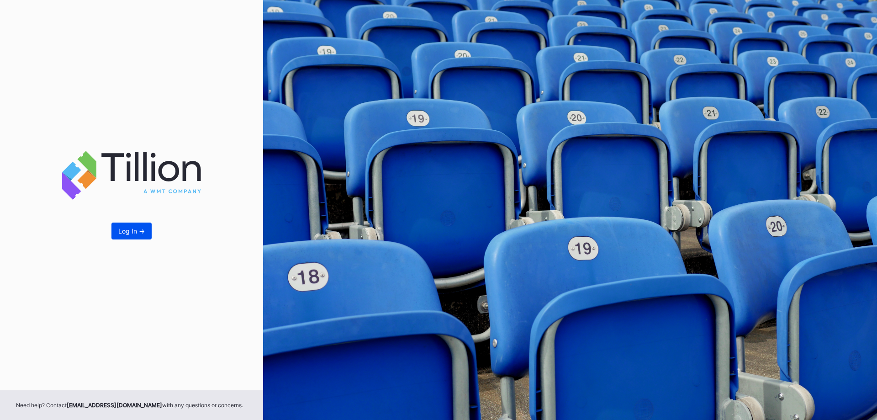
click at [144, 235] on button "Log In ->" at bounding box center [131, 231] width 40 height 17
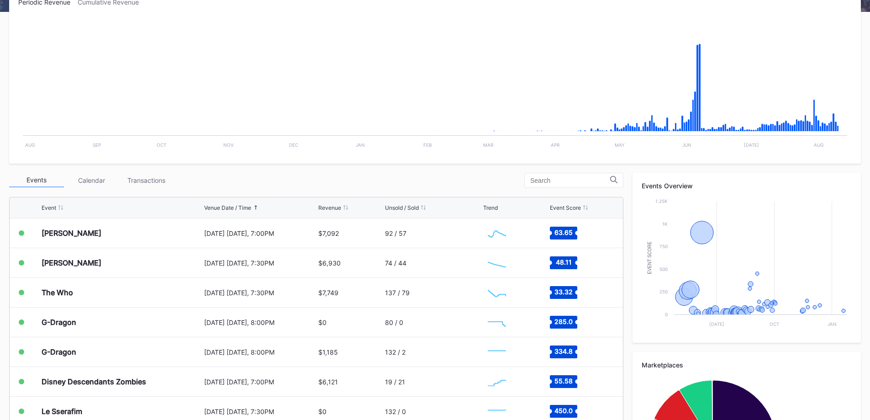
scroll to position [228, 0]
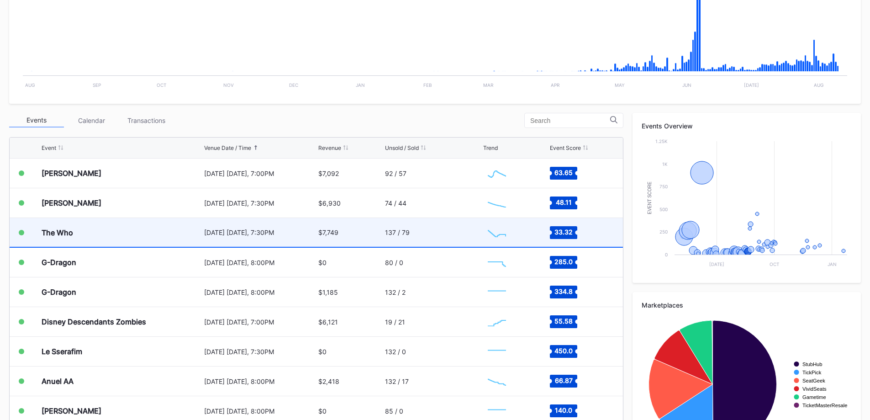
click at [61, 239] on div "The Who" at bounding box center [122, 232] width 160 height 29
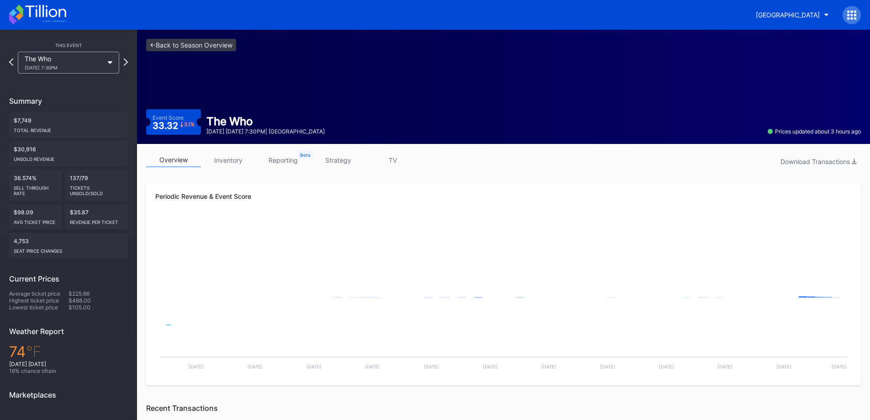
click at [238, 156] on link "inventory" at bounding box center [228, 160] width 55 height 14
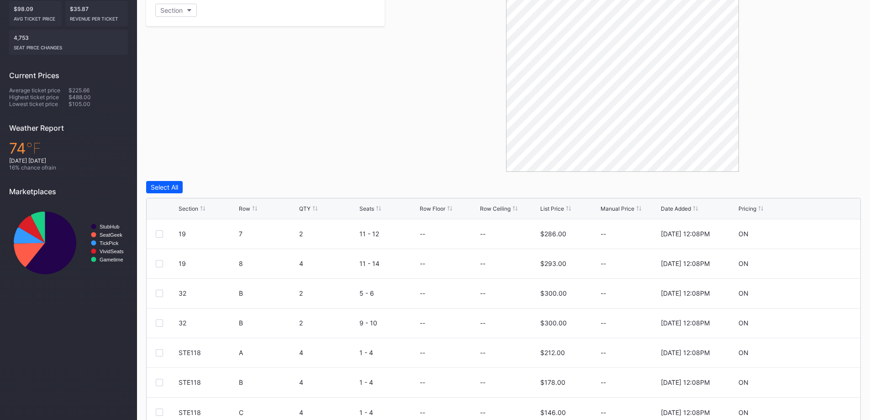
scroll to position [243, 0]
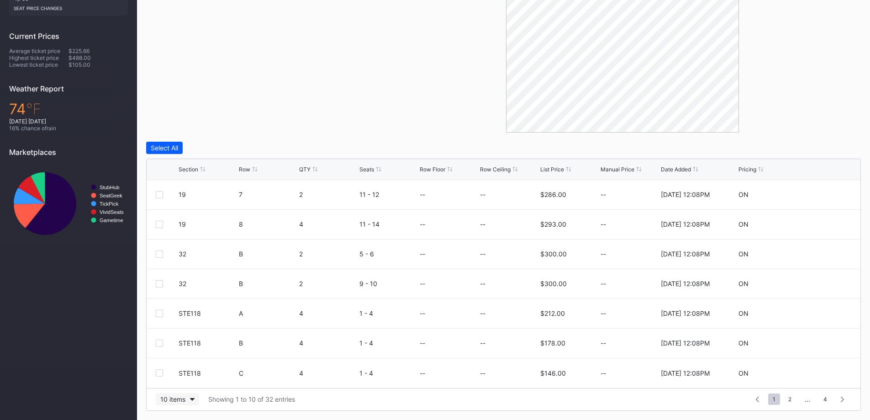
click at [192, 400] on icon "button" at bounding box center [192, 399] width 5 height 3
click at [192, 382] on div "200 items" at bounding box center [177, 376] width 43 height 17
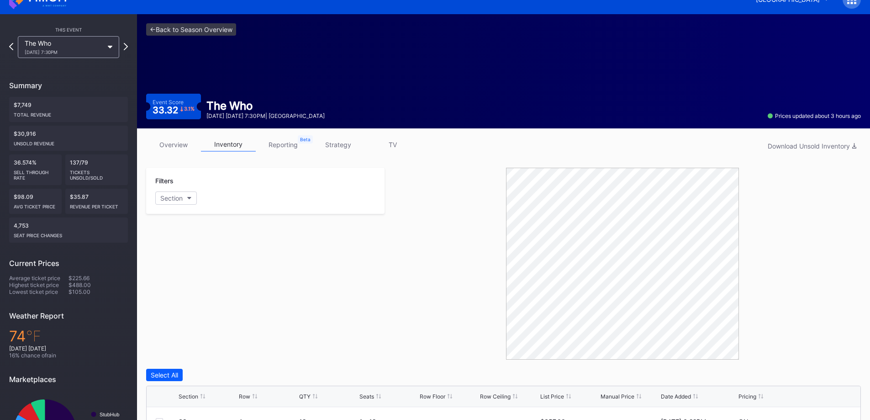
scroll to position [14, 0]
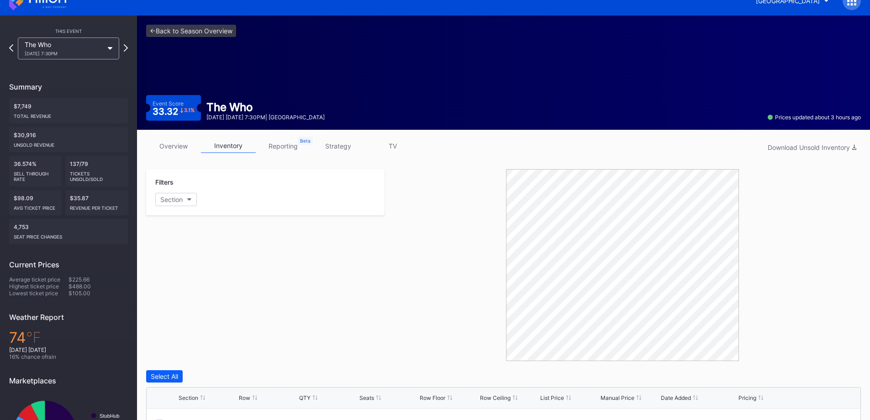
click at [88, 45] on div "The Who [DATE] 7:30PM" at bounding box center [64, 49] width 79 height 16
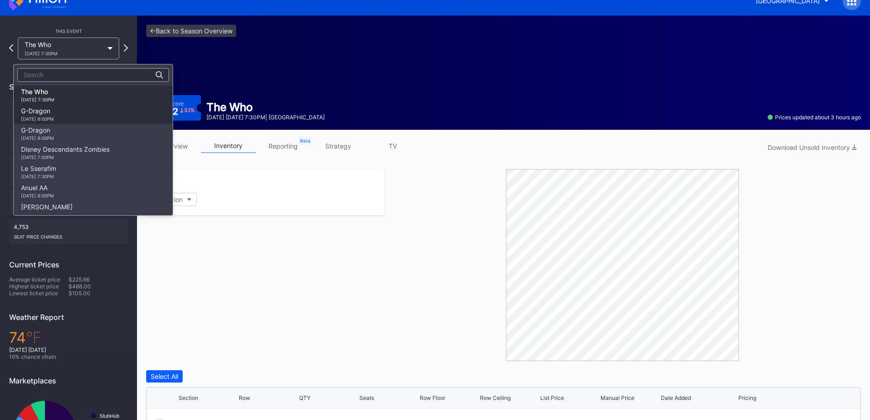
scroll to position [568, 0]
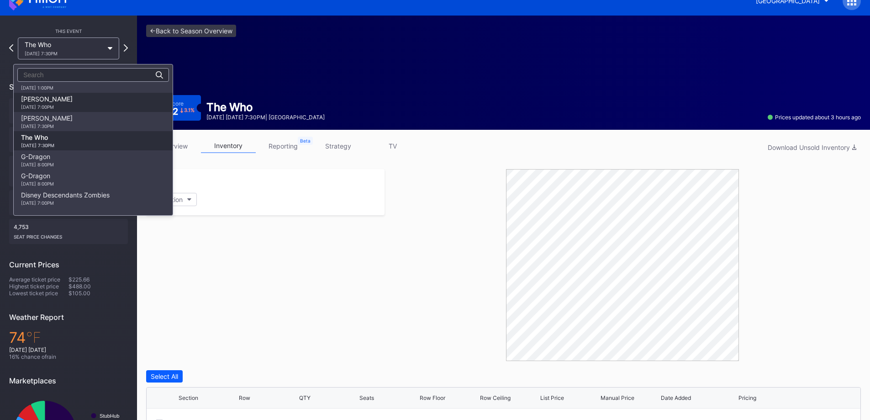
click at [74, 102] on div "[PERSON_NAME] [DATE] 7:00PM" at bounding box center [93, 102] width 159 height 19
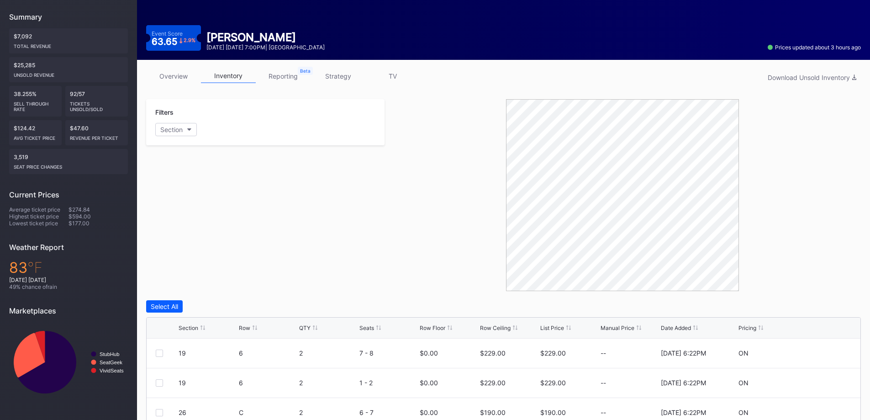
scroll to position [183, 0]
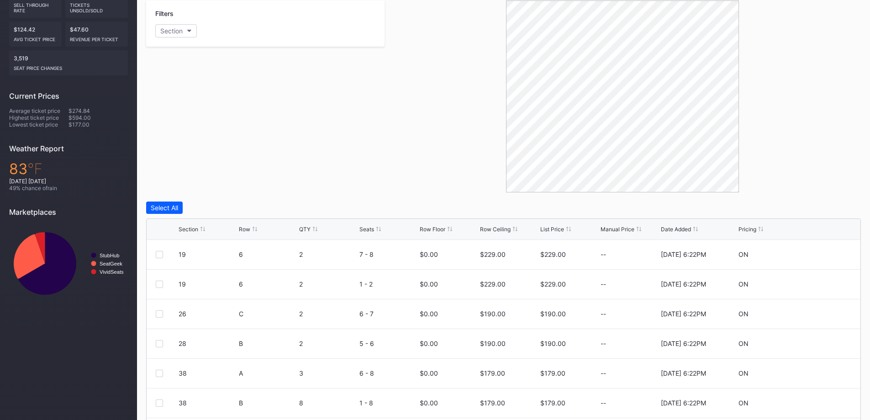
click at [160, 50] on div "Filters Section" at bounding box center [265, 96] width 239 height 192
click at [172, 37] on div "Filters Section" at bounding box center [265, 23] width 239 height 46
click at [176, 30] on div "Section" at bounding box center [171, 31] width 22 height 8
click at [204, 95] on div "19" at bounding box center [208, 98] width 106 height 17
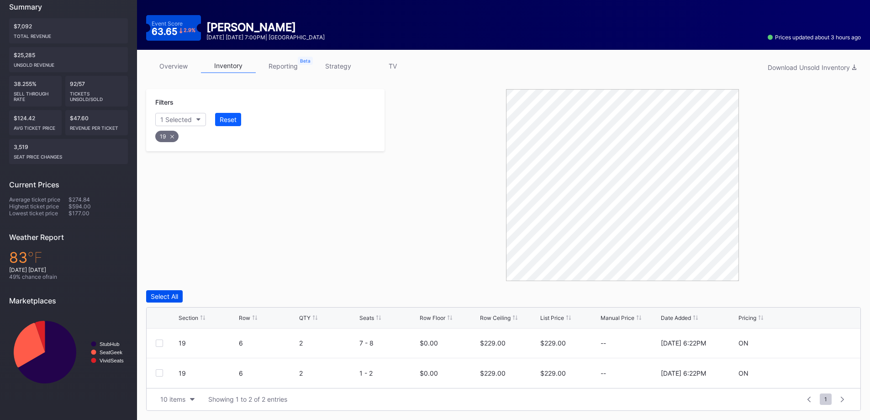
click at [174, 298] on div "Select All" at bounding box center [164, 296] width 27 height 8
drag, startPoint x: 210, startPoint y: 293, endPoint x: 235, endPoint y: 302, distance: 26.9
click at [210, 293] on div "Edit 2 Rows" at bounding box center [219, 296] width 35 height 8
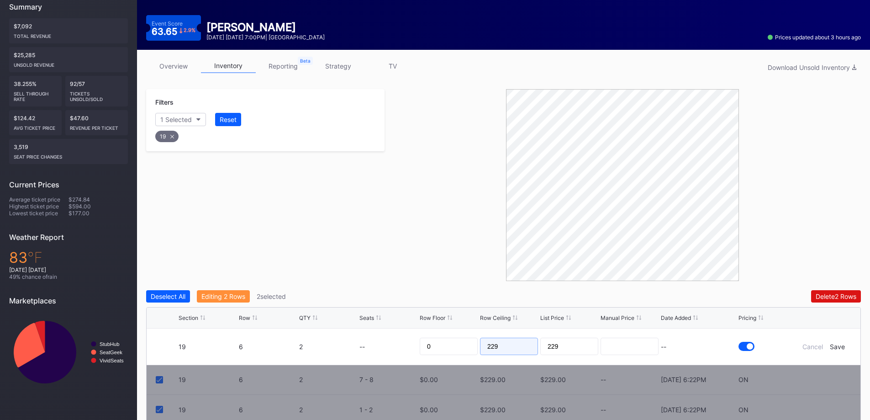
click at [499, 348] on input "229" at bounding box center [509, 346] width 58 height 17
type input "208"
click at [838, 347] on div "Save" at bounding box center [837, 347] width 15 height 8
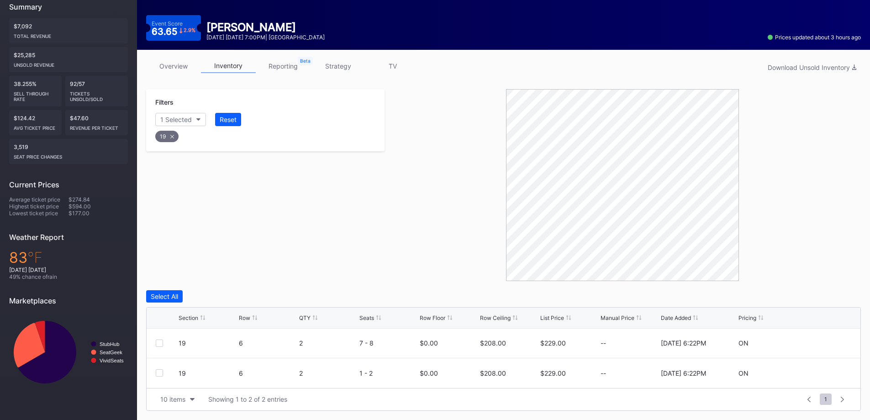
click at [175, 136] on div "19" at bounding box center [166, 136] width 23 height 11
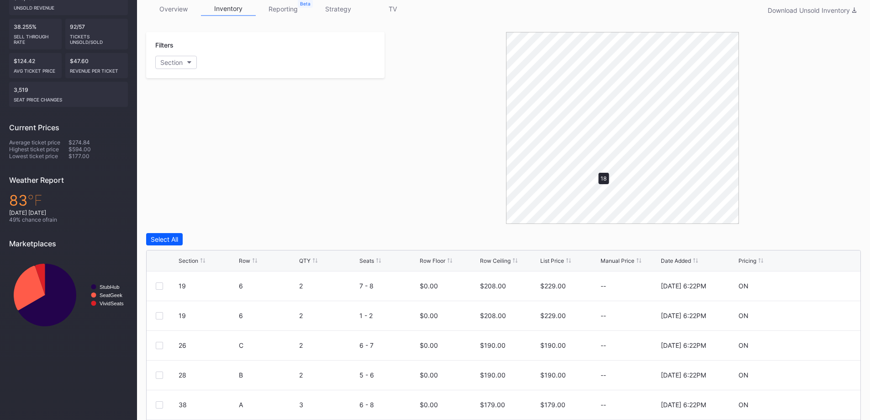
scroll to position [124, 0]
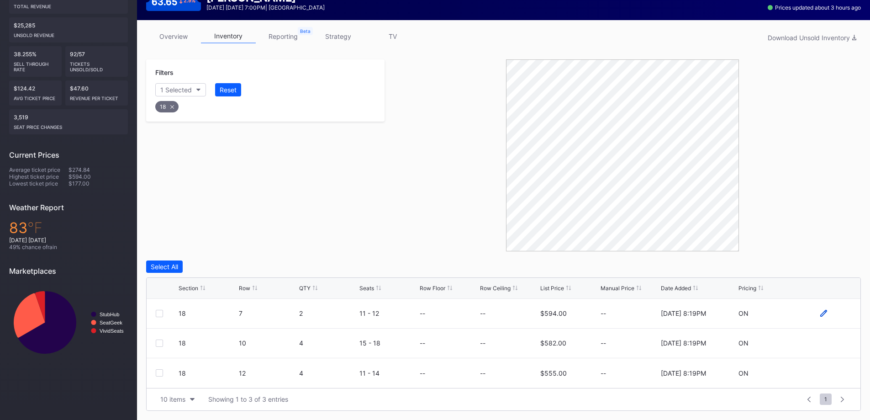
click at [824, 317] on icon at bounding box center [824, 313] width 7 height 7
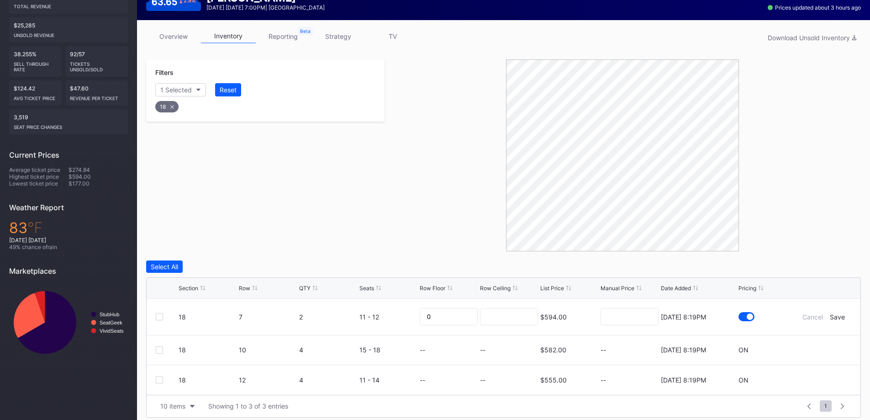
scroll to position [131, 0]
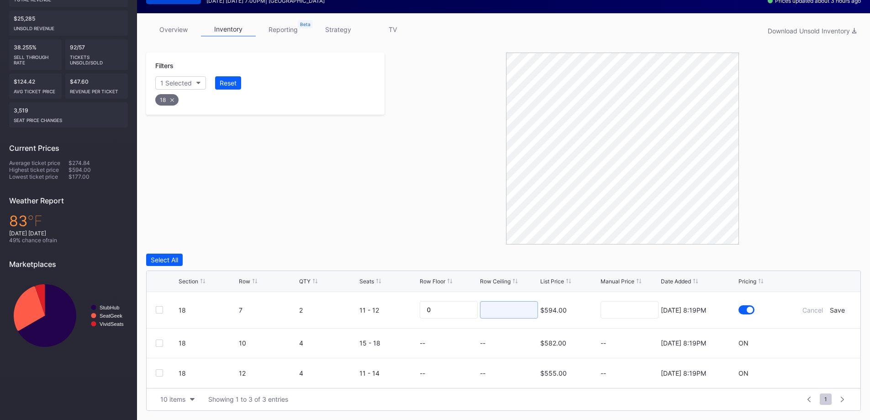
click at [499, 306] on input at bounding box center [509, 309] width 58 height 17
click at [813, 308] on div "Cancel" at bounding box center [813, 310] width 21 height 8
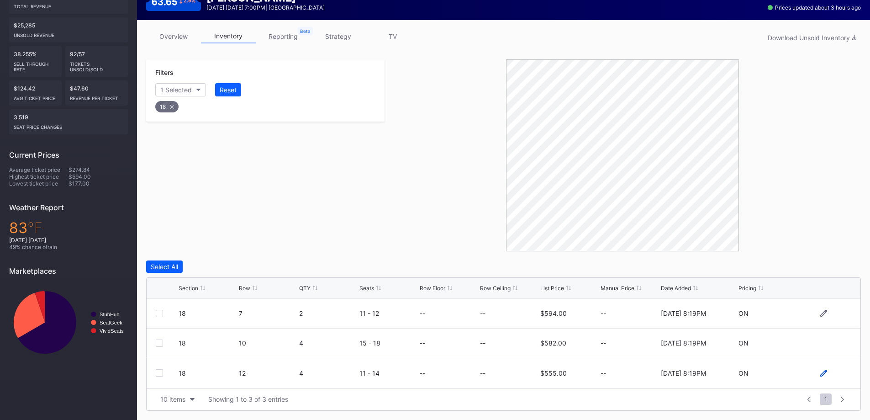
click at [822, 371] on icon at bounding box center [824, 373] width 7 height 7
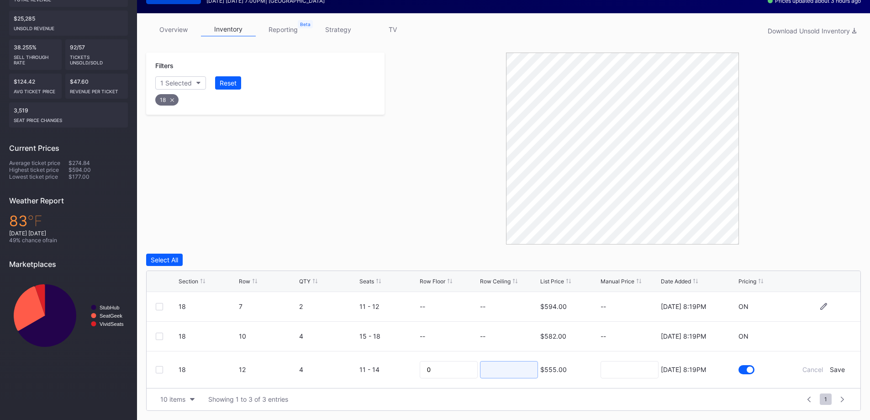
click at [504, 370] on input at bounding box center [509, 369] width 58 height 17
type input "209"
click at [841, 368] on div "Save" at bounding box center [837, 370] width 15 height 8
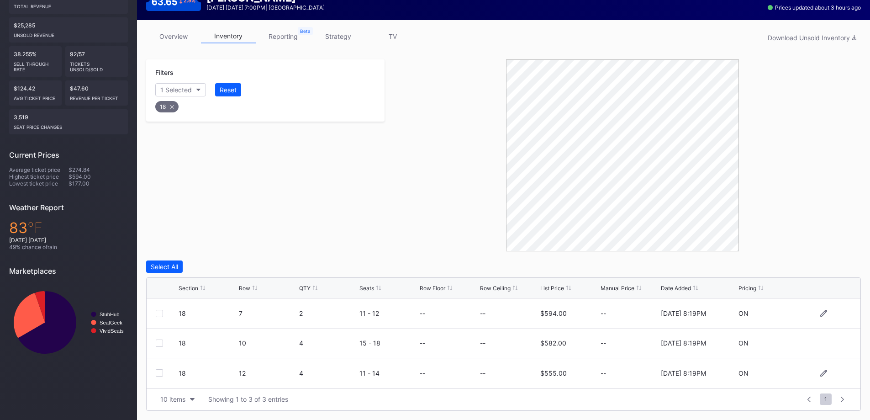
scroll to position [124, 0]
click at [823, 339] on div "18 10 4 15 - 18 -- -- $582.00 -- [DATE] 8:19PM ON" at bounding box center [504, 344] width 714 height 30
click at [825, 340] on div "18 10 4 15 - 18 -- -- $582.00 -- [DATE] 8:19PM ON" at bounding box center [504, 344] width 714 height 30
click at [825, 340] on icon at bounding box center [824, 343] width 7 height 7
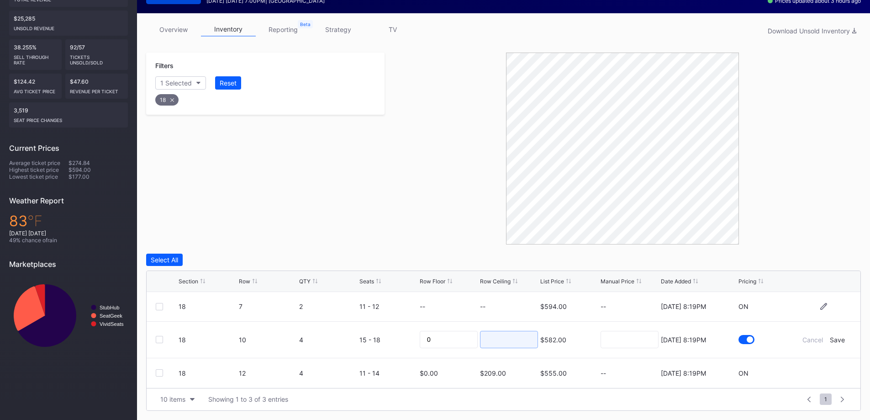
drag, startPoint x: 519, startPoint y: 342, endPoint x: 518, endPoint y: 336, distance: 6.1
click at [518, 338] on input at bounding box center [509, 339] width 58 height 17
type input "215"
click at [844, 339] on div "Save" at bounding box center [837, 340] width 15 height 8
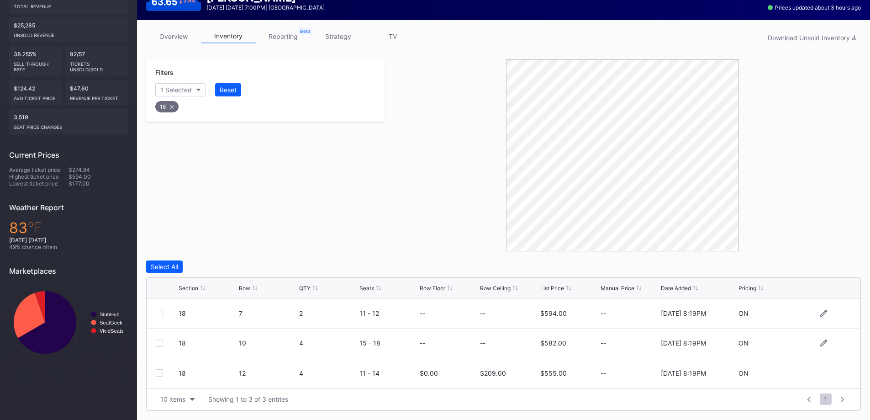
scroll to position [124, 0]
click at [828, 312] on div at bounding box center [824, 313] width 55 height 7
click at [823, 308] on div "18 7 2 11 - 12 -- -- $594.00 -- [DATE] 8:19PM ON" at bounding box center [504, 314] width 714 height 30
click at [824, 316] on icon at bounding box center [824, 313] width 7 height 7
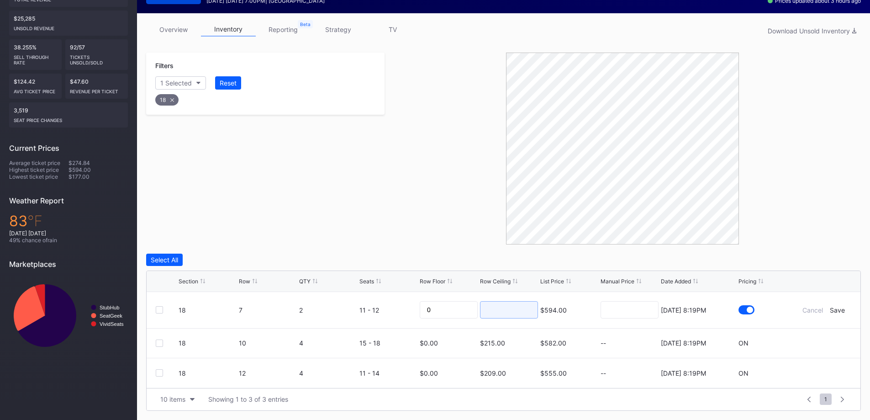
click at [499, 310] on input at bounding box center [509, 309] width 58 height 17
type input "225"
click at [842, 311] on div "Save" at bounding box center [837, 310] width 15 height 8
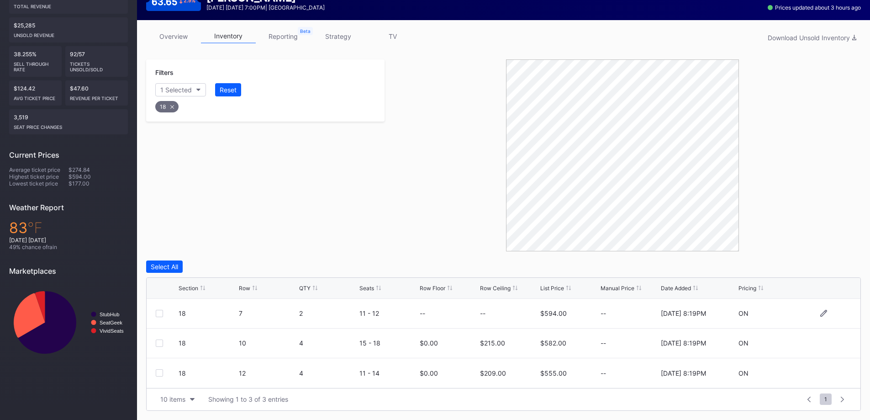
scroll to position [124, 0]
click at [225, 85] on button "Reset" at bounding box center [228, 89] width 26 height 13
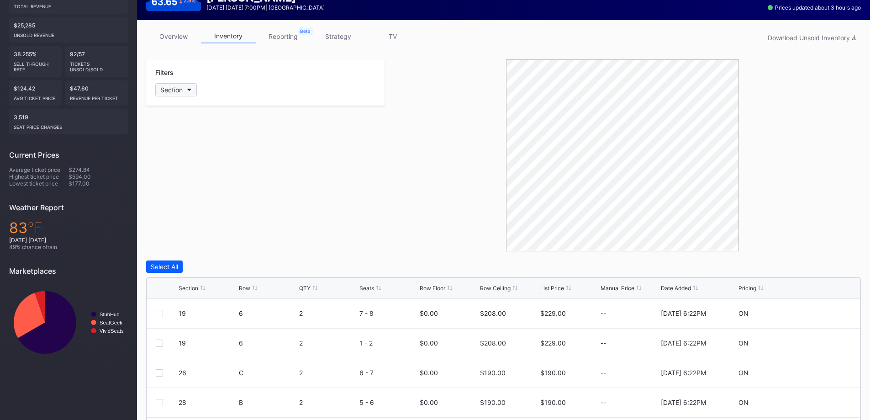
click at [183, 92] on button "Section" at bounding box center [176, 89] width 42 height 13
click at [209, 169] on div "23" at bounding box center [208, 174] width 106 height 17
click at [206, 190] on div "26" at bounding box center [208, 191] width 106 height 17
click at [204, 212] on div "28" at bounding box center [208, 208] width 106 height 17
click at [200, 230] on div "38" at bounding box center [208, 225] width 106 height 17
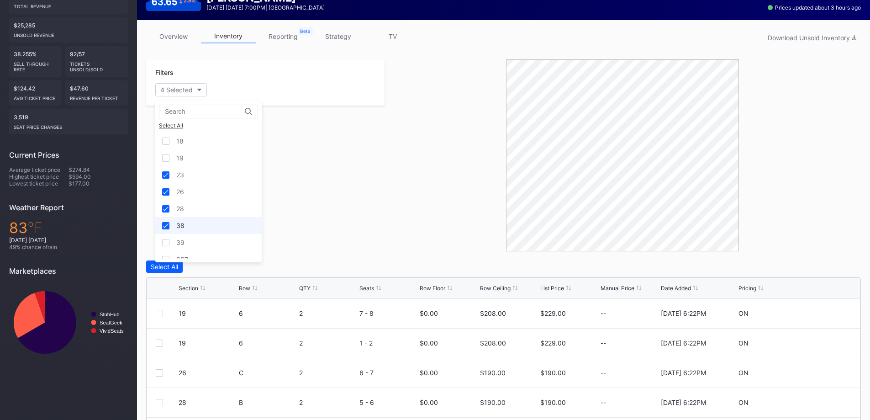
click at [200, 230] on div "38" at bounding box center [208, 225] width 106 height 17
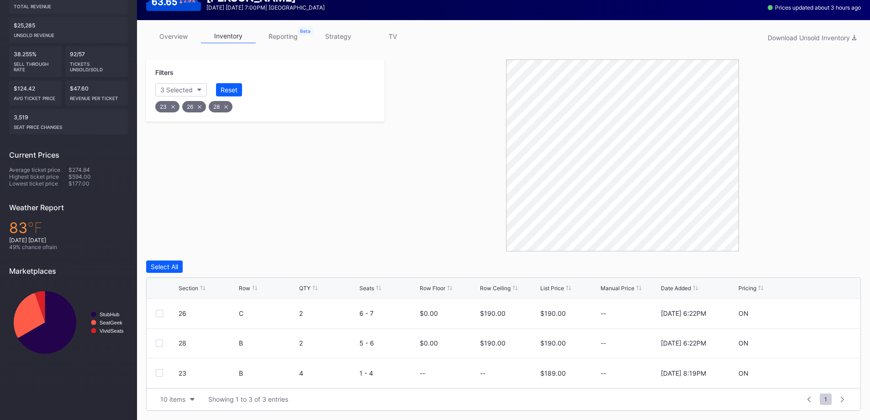
drag, startPoint x: 253, startPoint y: 277, endPoint x: 254, endPoint y: 282, distance: 4.8
click at [253, 278] on div "Section Row QTY Seats Row Floor Row Ceiling List Price Manual Price Date Added …" at bounding box center [504, 288] width 714 height 21
click at [254, 282] on div "Section Row QTY Seats Row Floor Row Ceiling List Price Manual Price Date Added …" at bounding box center [504, 288] width 714 height 21
click at [250, 291] on div "Row" at bounding box center [268, 288] width 58 height 7
click at [825, 374] on icon at bounding box center [824, 373] width 7 height 7
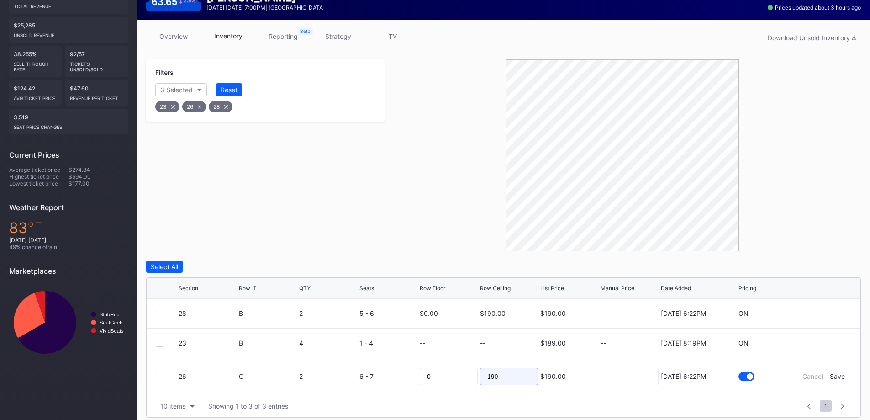
click at [516, 371] on input "190" at bounding box center [509, 376] width 58 height 17
type input "174"
click at [840, 377] on div "Save" at bounding box center [837, 376] width 15 height 8
click at [157, 311] on div at bounding box center [159, 313] width 7 height 7
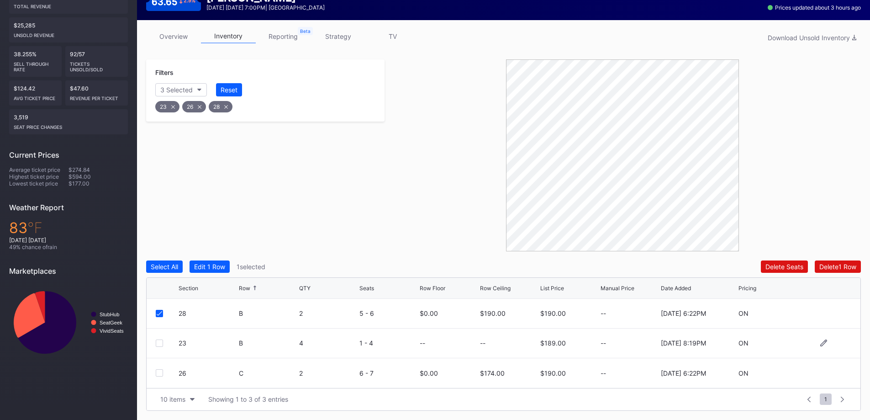
click at [161, 338] on div "23 B 4 1 - 4 -- -- $189.00 -- [DATE] 8:19PM ON" at bounding box center [504, 344] width 714 height 30
click at [161, 339] on div "23 B 4 1 - 4 -- -- $189.00 -- [DATE] 8:19PM ON" at bounding box center [504, 344] width 714 height 30
click at [162, 340] on div at bounding box center [159, 343] width 7 height 7
click at [211, 264] on div "Edit 2 Rows" at bounding box center [211, 267] width 35 height 8
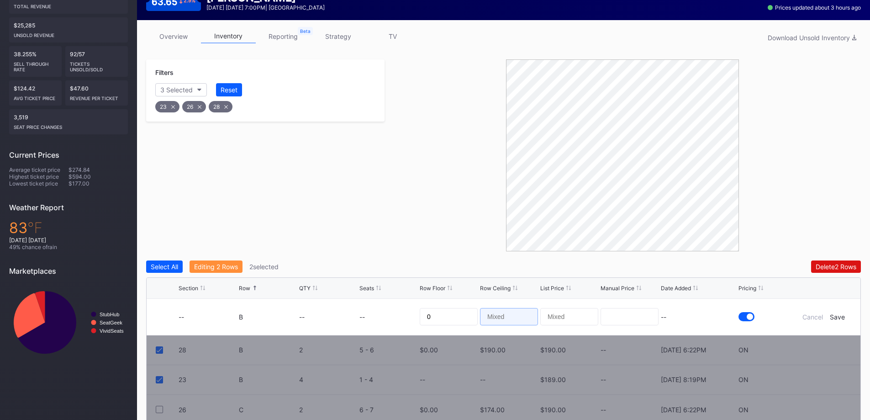
click at [511, 317] on input at bounding box center [509, 316] width 58 height 17
type input "176"
click at [836, 320] on div "Save" at bounding box center [837, 317] width 15 height 8
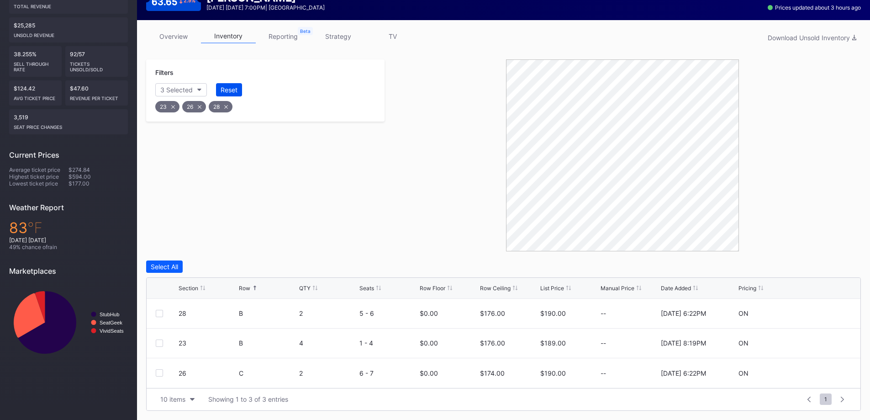
click at [232, 85] on button "Reset" at bounding box center [229, 89] width 26 height 13
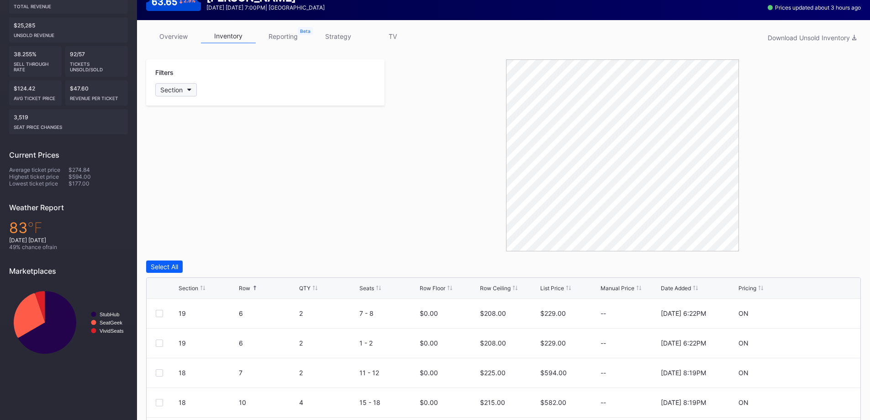
click at [177, 92] on div "Section" at bounding box center [171, 90] width 22 height 8
click at [200, 180] on div "38" at bounding box center [208, 179] width 106 height 17
click at [199, 201] on div "39" at bounding box center [208, 196] width 106 height 17
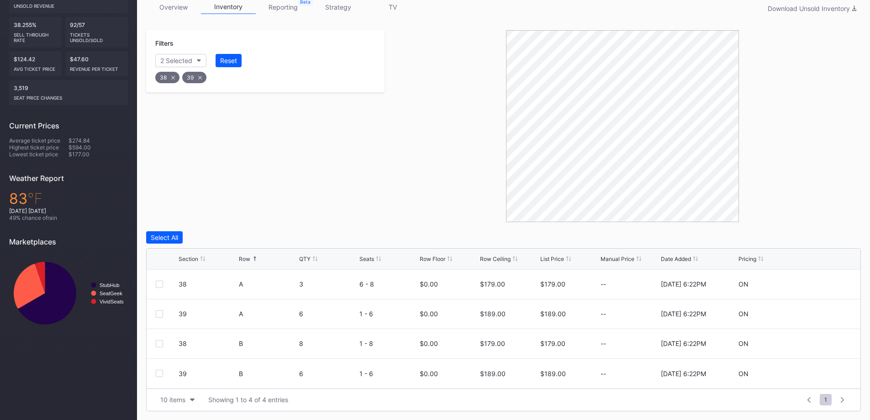
scroll to position [154, 0]
click at [162, 283] on div at bounding box center [159, 283] width 7 height 7
click at [159, 310] on div at bounding box center [159, 313] width 7 height 7
click at [208, 230] on div "Filters 2 Selected Reset 38 39 Select All Edit 2 Rows 2 selected Delete 2 Rows …" at bounding box center [503, 220] width 715 height 381
click at [209, 240] on div "Edit 2 Rows" at bounding box center [211, 237] width 35 height 8
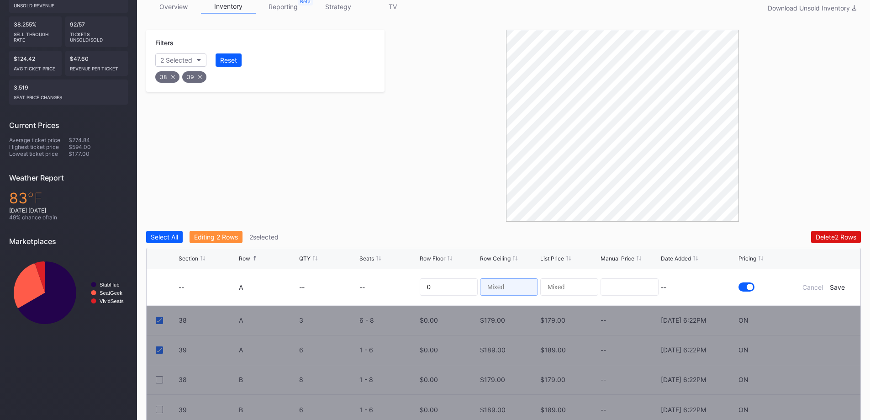
click at [509, 286] on input at bounding box center [509, 286] width 58 height 17
type input "172"
click at [843, 290] on form "-- A -- -- 0 172 -- Cancel Save" at bounding box center [515, 287] width 673 height 36
click at [843, 290] on div "Save" at bounding box center [837, 287] width 15 height 8
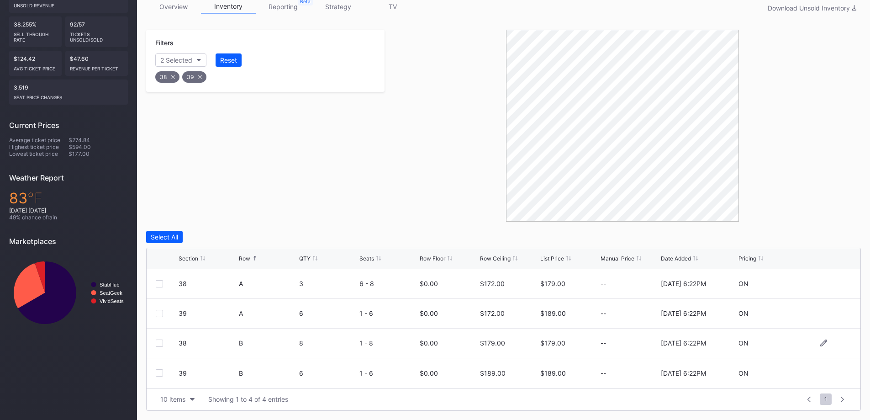
click at [162, 343] on div at bounding box center [159, 343] width 7 height 7
click at [161, 372] on div at bounding box center [159, 372] width 7 height 7
click at [224, 240] on div "Edit 2 Rows" at bounding box center [211, 237] width 35 height 8
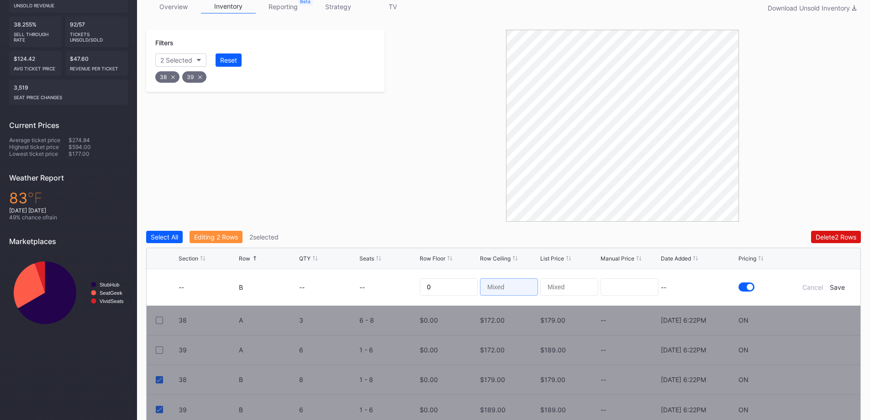
click at [518, 288] on input at bounding box center [509, 286] width 58 height 17
type input "170"
click at [844, 286] on div "Save" at bounding box center [837, 287] width 15 height 8
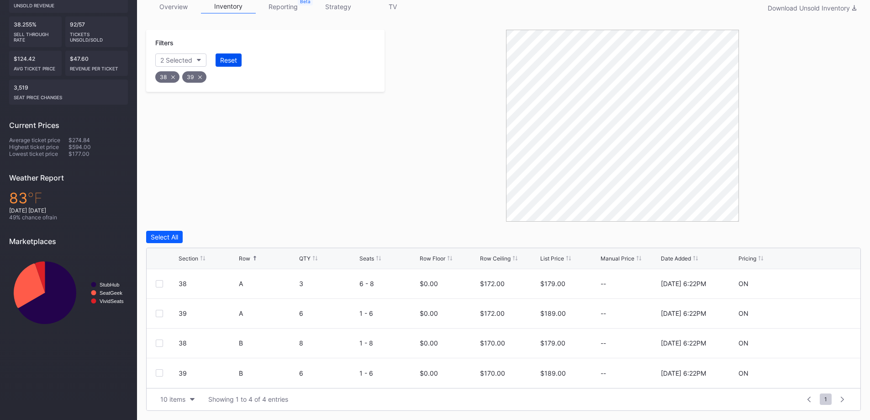
click at [227, 60] on div "Reset" at bounding box center [228, 60] width 17 height 8
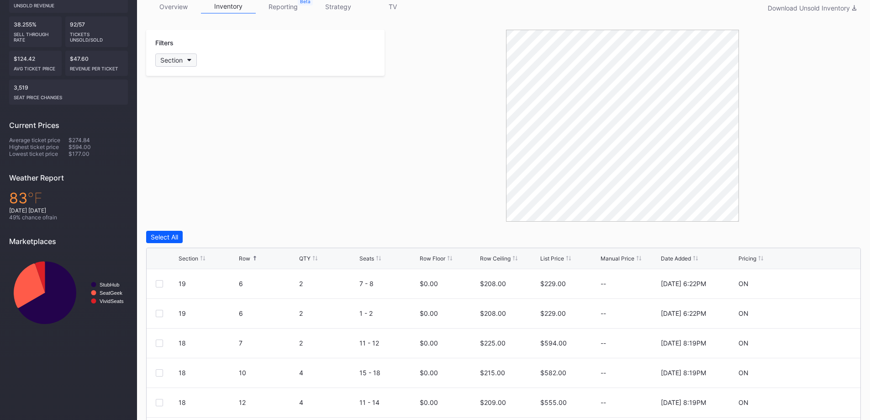
click at [189, 61] on icon "button" at bounding box center [189, 60] width 5 height 3
click at [225, 184] on div "STE118" at bounding box center [208, 186] width 106 height 17
drag, startPoint x: 222, startPoint y: 199, endPoint x: 243, endPoint y: 207, distance: 22.6
click at [222, 200] on div "STE217" at bounding box center [208, 203] width 106 height 17
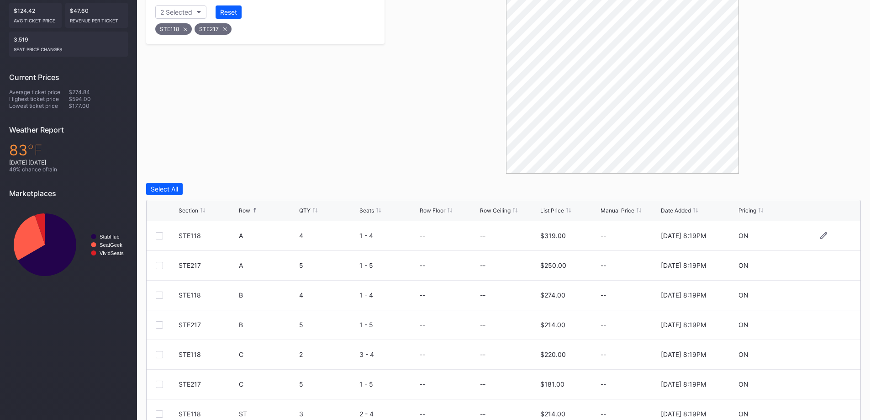
scroll to position [243, 0]
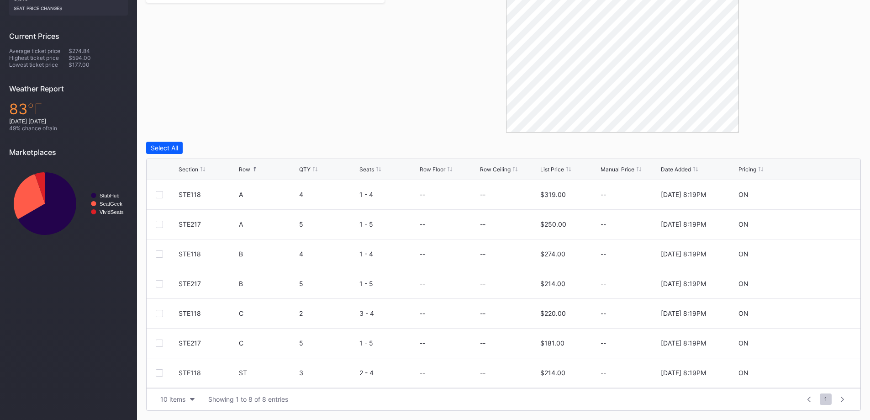
click at [240, 168] on div "Row" at bounding box center [244, 169] width 11 height 7
click at [181, 398] on div "10 items" at bounding box center [172, 399] width 25 height 8
click at [180, 384] on div "200 items" at bounding box center [177, 376] width 43 height 17
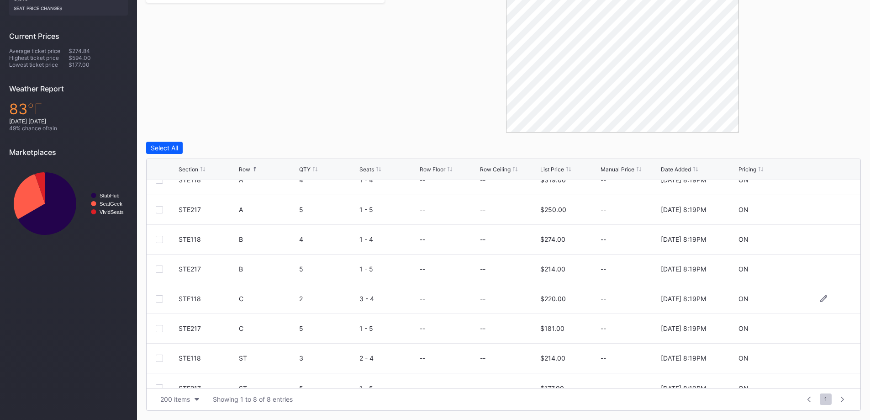
scroll to position [0, 0]
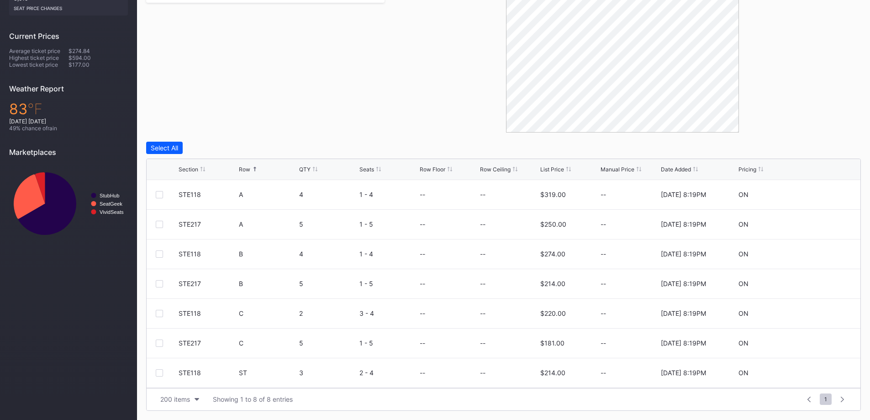
click at [199, 173] on div "Section Row QTY Seats Row Floor Row Ceiling List Price Manual Price Date Added …" at bounding box center [504, 169] width 714 height 21
click at [199, 165] on div "Section Row QTY Seats Row Floor Row Ceiling List Price Manual Price Date Added …" at bounding box center [504, 169] width 714 height 21
click at [199, 166] on div "Section" at bounding box center [208, 169] width 58 height 7
click at [821, 192] on icon at bounding box center [824, 194] width 7 height 7
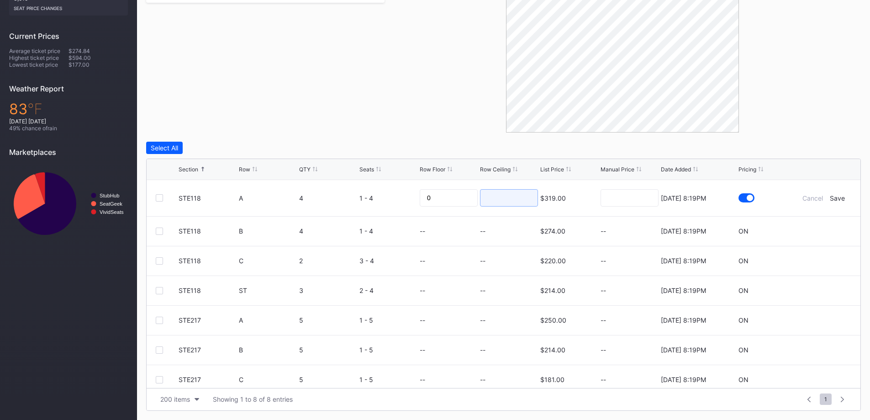
click at [494, 197] on input at bounding box center [509, 197] width 58 height 17
type input "129"
click at [838, 195] on div "Save" at bounding box center [837, 198] width 15 height 8
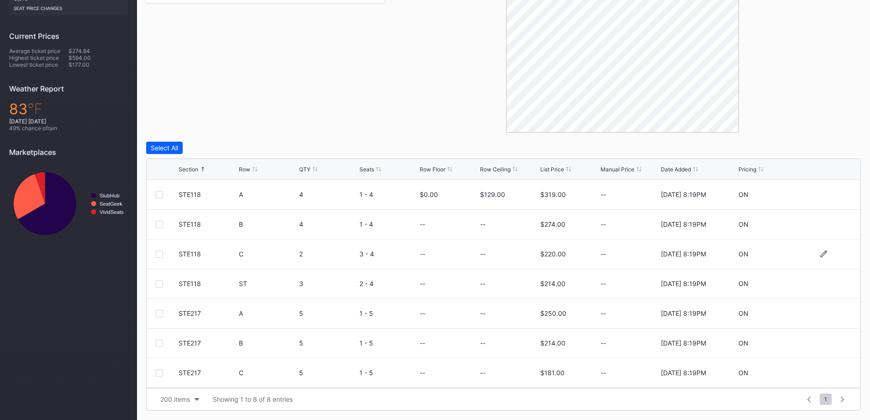
click at [812, 251] on div at bounding box center [824, 253] width 55 height 7
click at [821, 253] on icon at bounding box center [824, 253] width 7 height 7
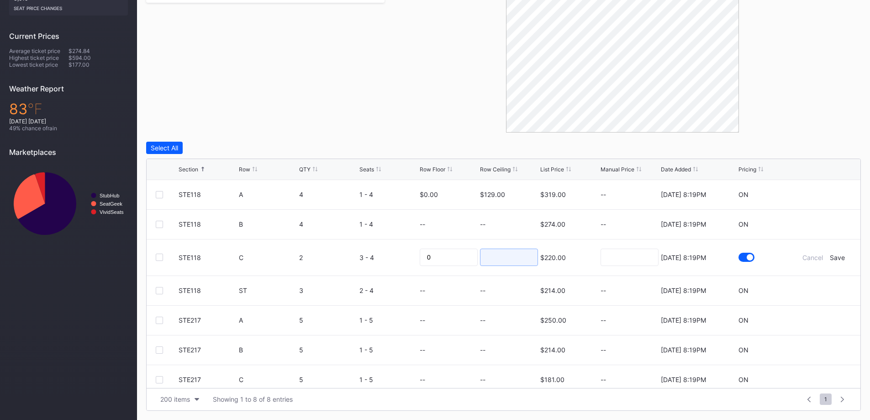
click at [496, 257] on input at bounding box center [509, 257] width 58 height 17
type input "127"
click at [834, 256] on div "Save" at bounding box center [837, 258] width 15 height 8
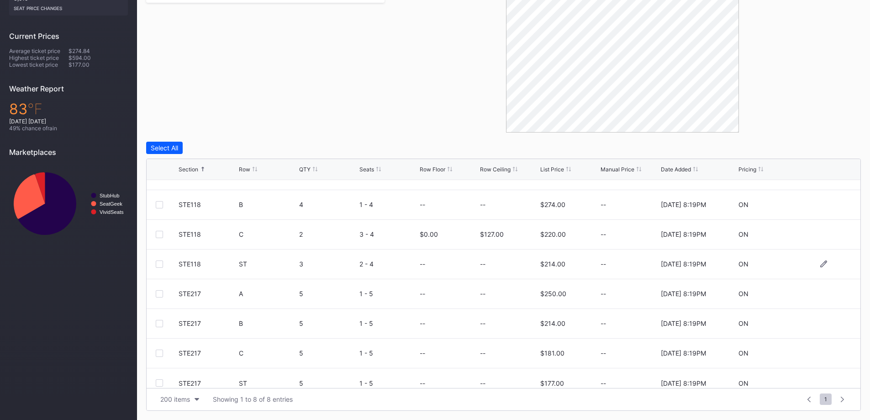
scroll to position [30, 0]
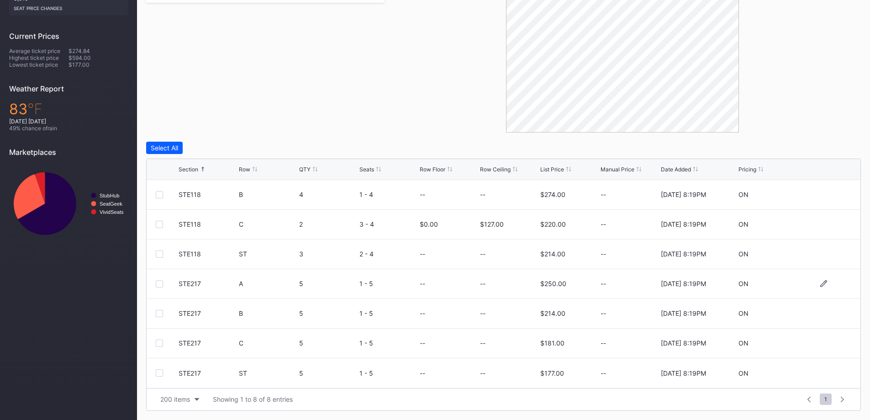
drag, startPoint x: 150, startPoint y: 283, endPoint x: 157, endPoint y: 286, distance: 7.2
click at [151, 283] on div "STE217 A 5 1 - 5 -- -- $250.00 -- [DATE] 8:19PM ON" at bounding box center [504, 284] width 714 height 30
click at [157, 286] on div at bounding box center [159, 283] width 7 height 7
click at [821, 283] on icon at bounding box center [824, 283] width 7 height 7
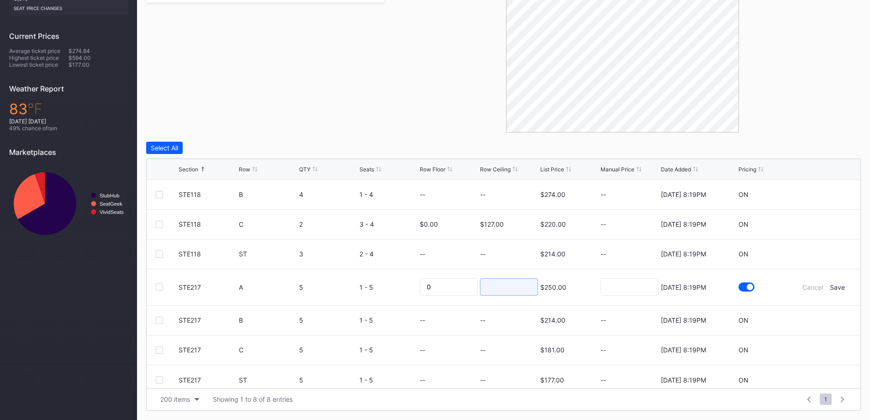
click at [527, 287] on input at bounding box center [509, 286] width 58 height 17
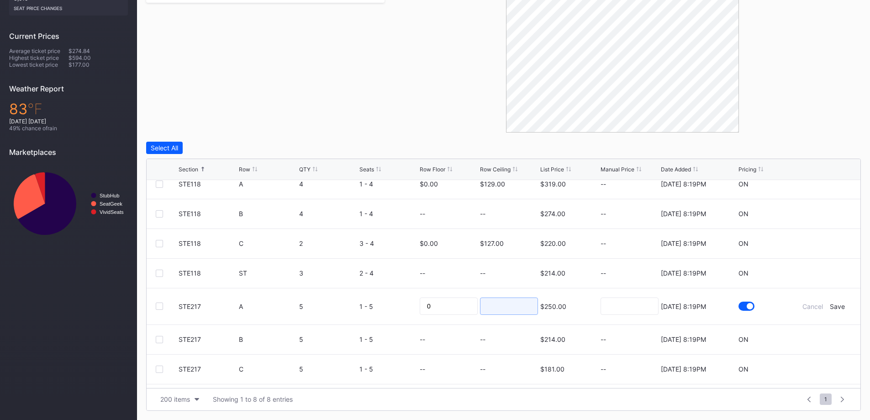
scroll to position [0, 0]
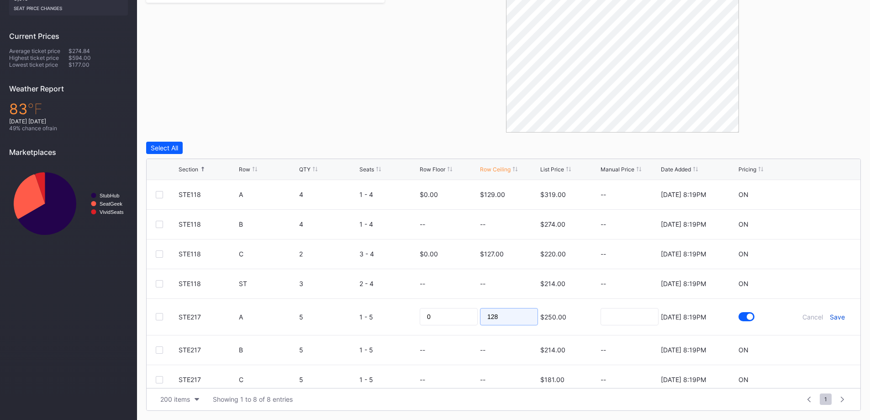
type input "128"
click at [834, 319] on div "Save" at bounding box center [837, 317] width 15 height 8
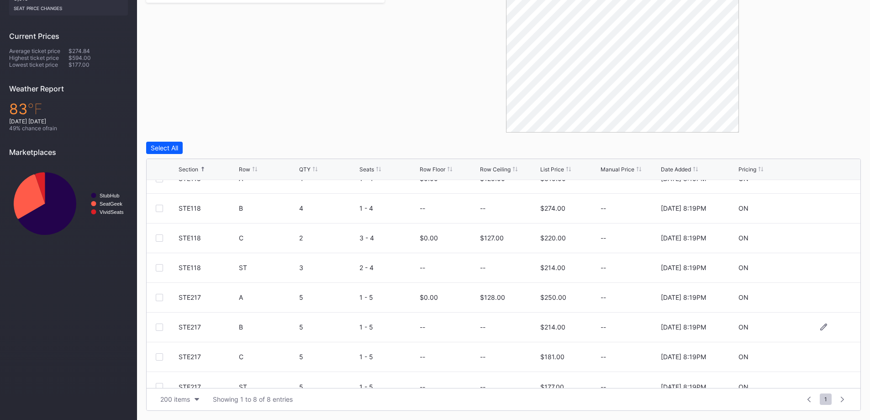
scroll to position [30, 0]
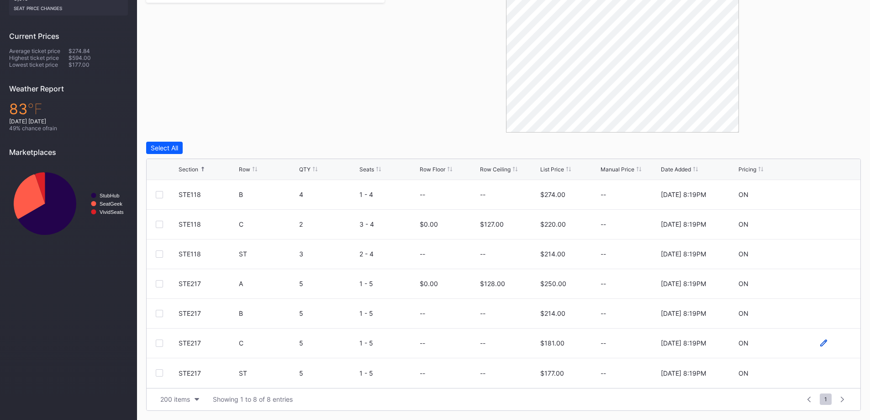
click at [821, 342] on icon at bounding box center [824, 343] width 7 height 7
click at [496, 344] on input at bounding box center [509, 346] width 58 height 17
type input "136"
click at [833, 349] on div "Save" at bounding box center [837, 347] width 15 height 8
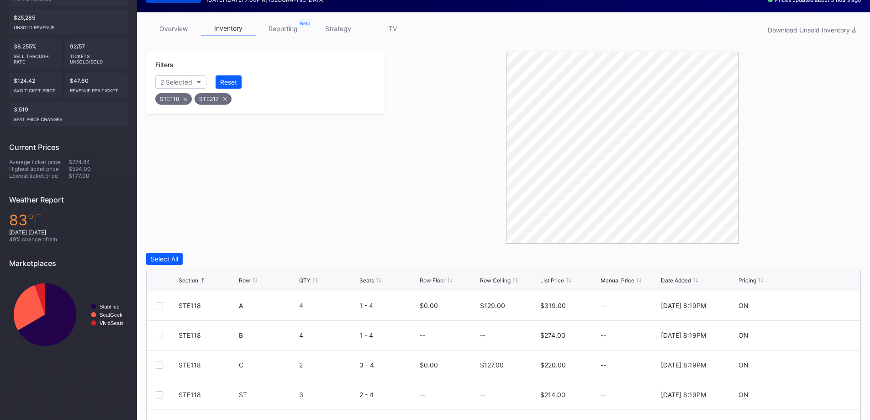
scroll to position [106, 0]
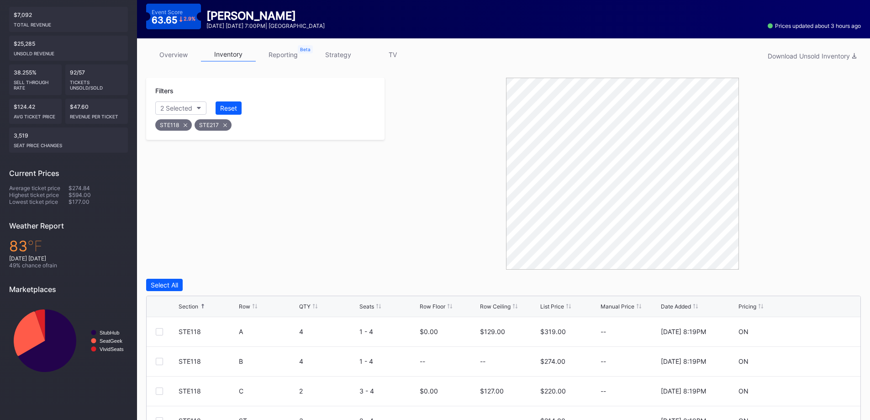
click at [230, 107] on div "Reset" at bounding box center [228, 108] width 17 height 8
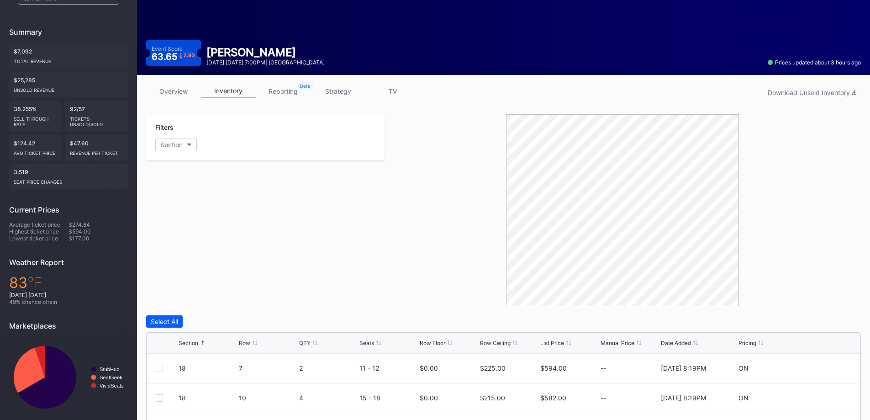
scroll to position [14, 0]
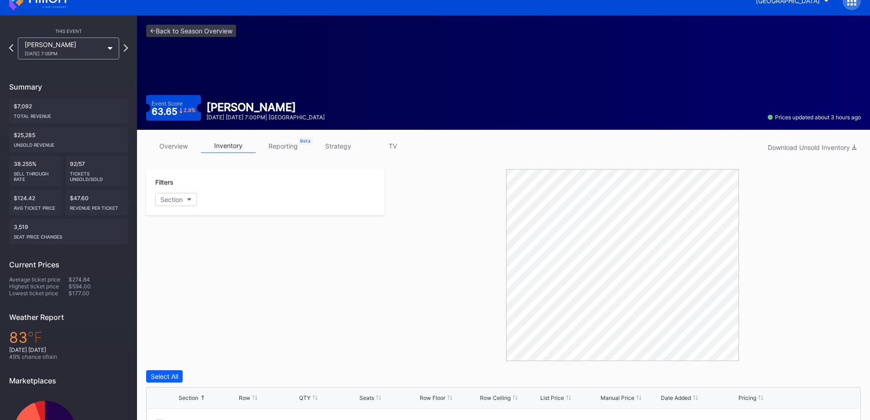
click at [88, 38] on div "[PERSON_NAME] [DATE] 7:00PM" at bounding box center [68, 48] width 101 height 22
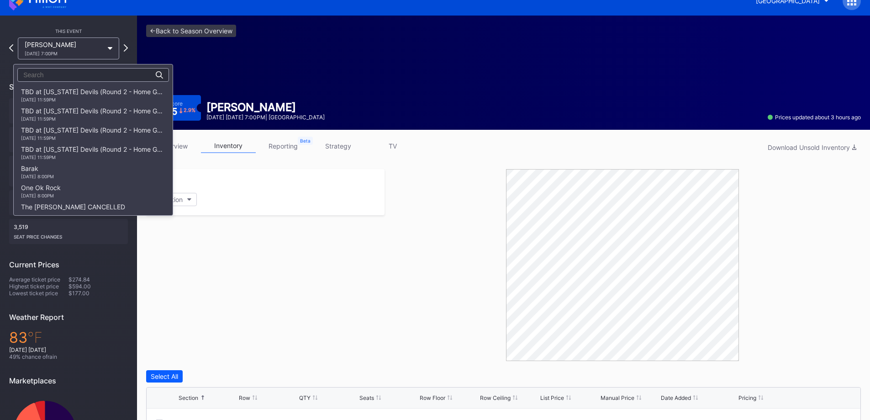
scroll to position [576, 0]
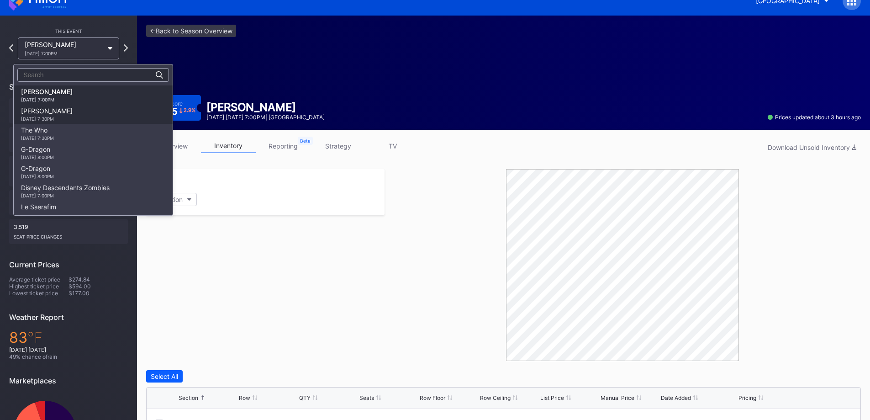
click at [83, 115] on div "[PERSON_NAME] [DATE] 7:30PM" at bounding box center [93, 114] width 159 height 19
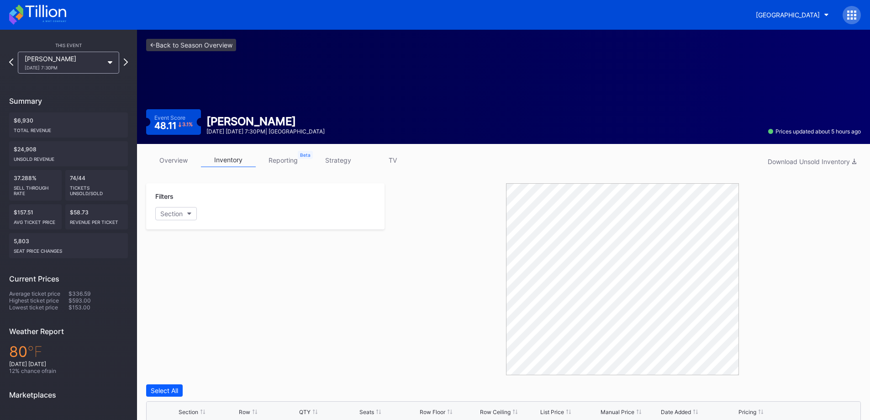
click at [76, 64] on div "[PERSON_NAME] [DATE] 7:30PM" at bounding box center [64, 63] width 79 height 16
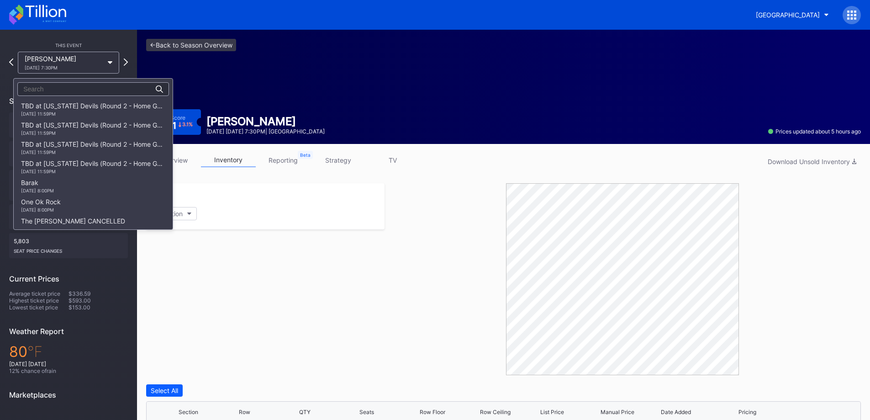
scroll to position [595, 0]
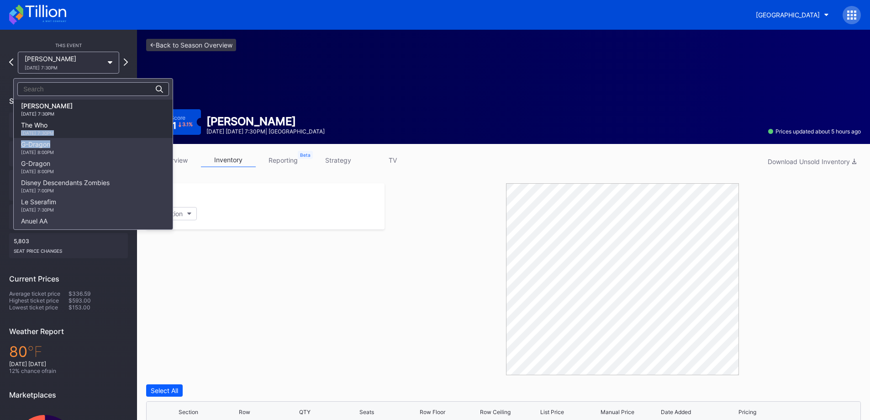
drag, startPoint x: 74, startPoint y: 138, endPoint x: 73, endPoint y: 126, distance: 12.5
click at [73, 126] on div "TBD at [US_STATE] Devils (Round 2 - Home Game 1) (Date TBD) (If Necessary) [DAT…" at bounding box center [93, 163] width 159 height 126
click at [73, 126] on div "The Who [DATE] 7:30PM" at bounding box center [93, 128] width 159 height 19
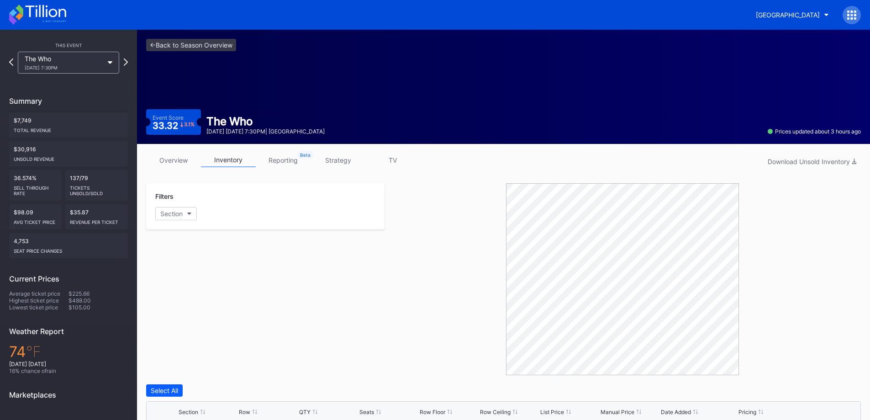
click at [187, 278] on div "Filters Section" at bounding box center [265, 279] width 239 height 192
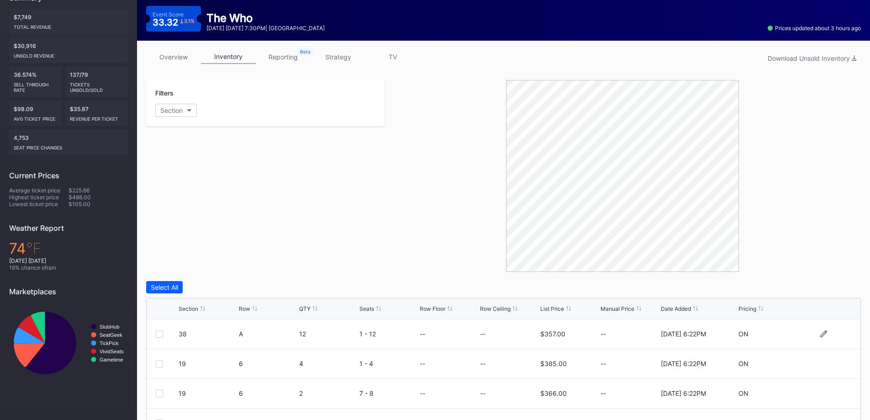
scroll to position [137, 0]
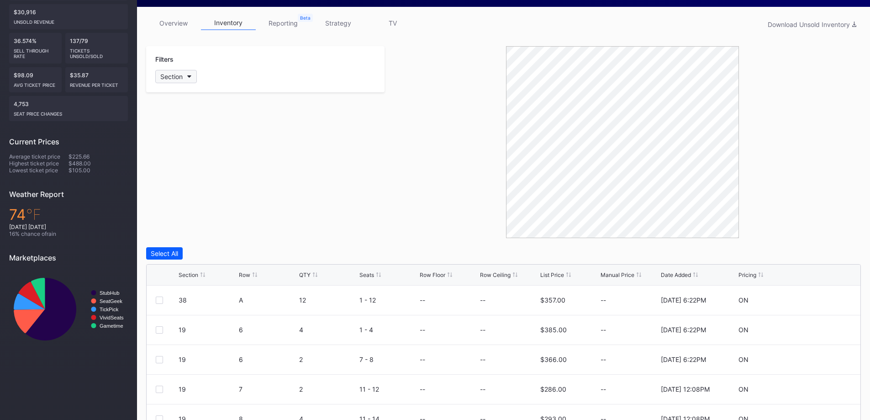
click at [180, 75] on div "Section" at bounding box center [171, 77] width 22 height 8
click at [196, 122] on div "18" at bounding box center [208, 127] width 106 height 17
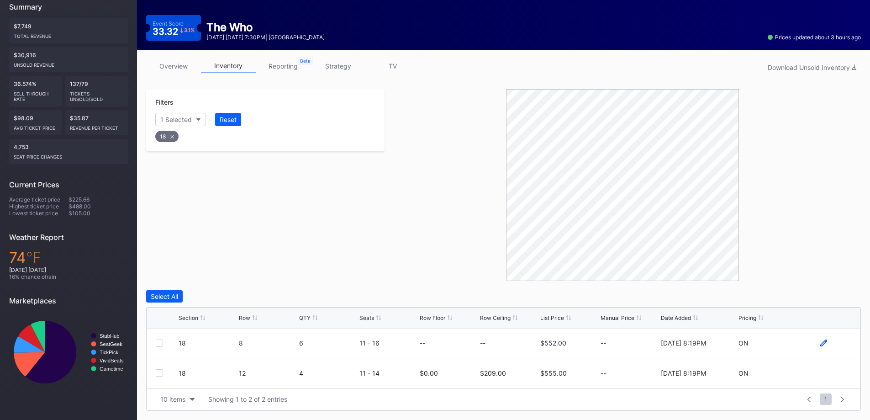
click at [822, 346] on icon at bounding box center [824, 343] width 7 height 7
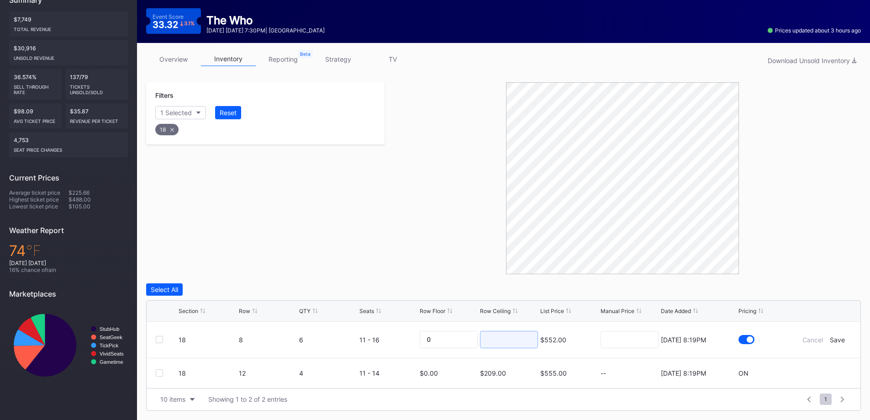
click at [504, 333] on input at bounding box center [509, 339] width 58 height 17
type input "345"
click at [844, 337] on div "Save" at bounding box center [837, 340] width 15 height 8
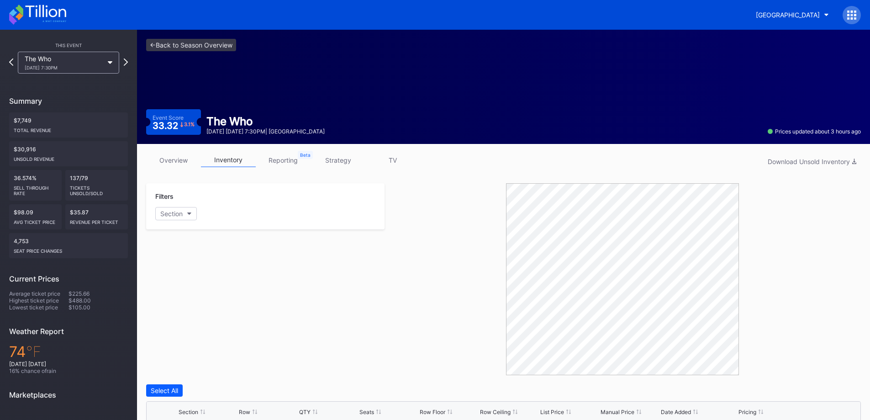
click at [179, 203] on div "Filters Section" at bounding box center [265, 206] width 239 height 46
click at [180, 214] on div "Section" at bounding box center [171, 214] width 22 height 8
click at [186, 271] on div "18" at bounding box center [208, 264] width 106 height 17
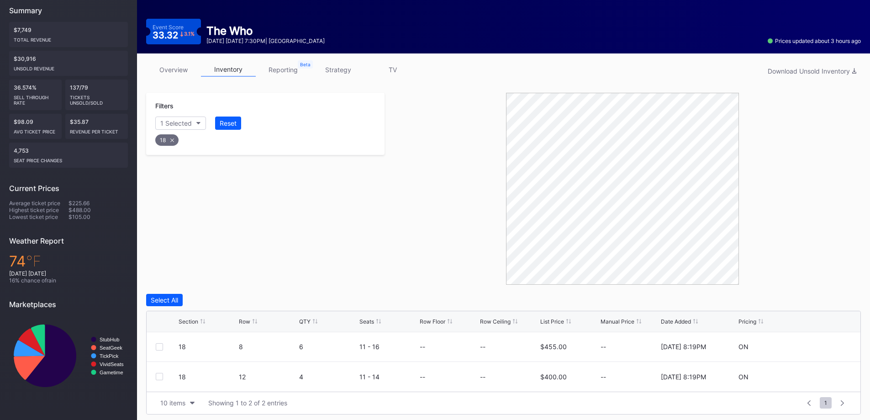
scroll to position [94, 0]
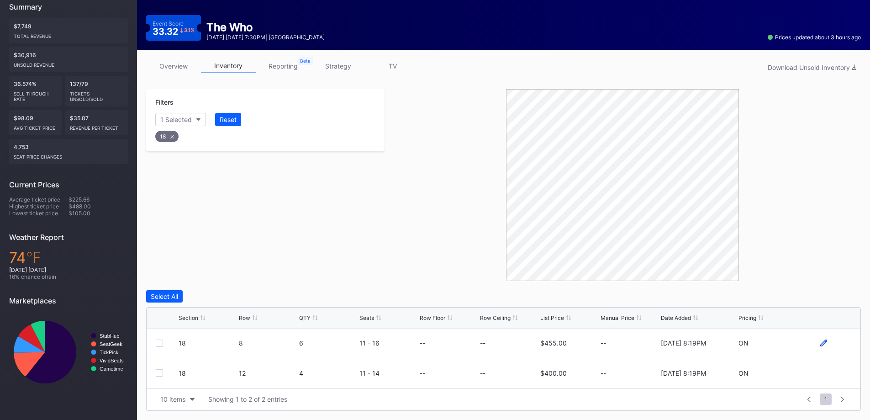
click at [827, 346] on icon at bounding box center [824, 343] width 7 height 7
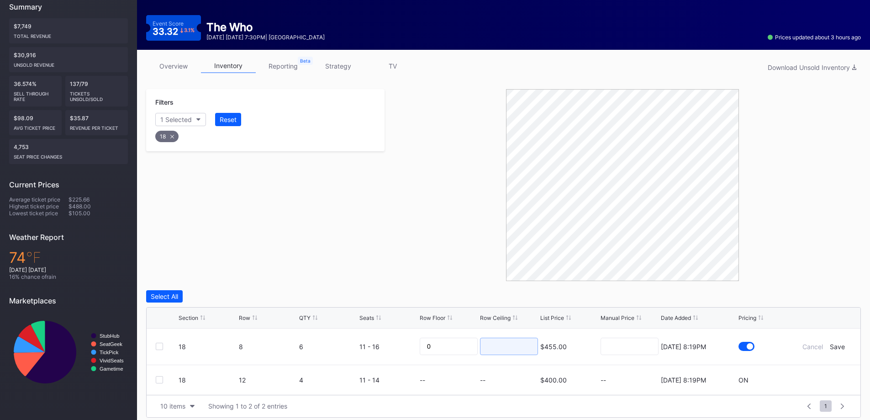
click at [503, 348] on input at bounding box center [509, 346] width 58 height 17
type input "345"
click at [835, 345] on div "Save" at bounding box center [837, 347] width 15 height 8
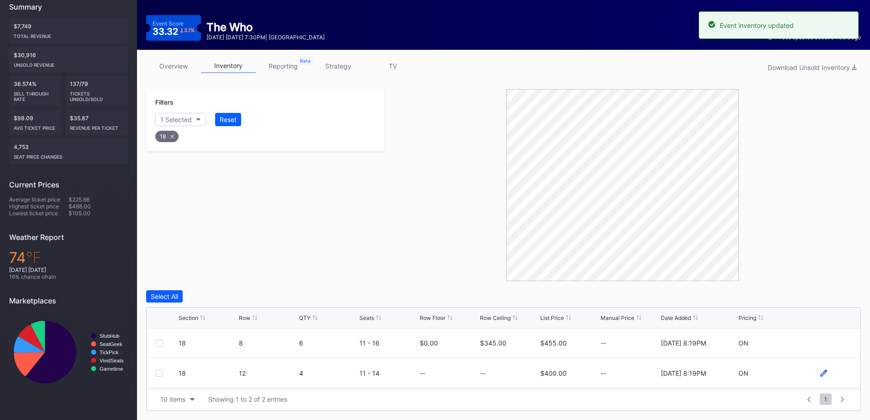
click at [823, 375] on icon at bounding box center [824, 373] width 7 height 7
click at [497, 381] on input at bounding box center [509, 376] width 58 height 17
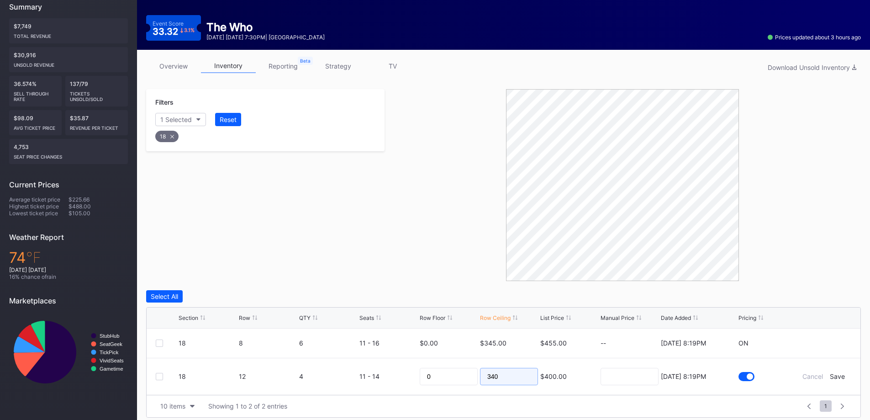
type input "340"
click at [829, 370] on form "18 12 4 11 - 14 0 340 $400.00 8/5/2025 8:19PM Cancel Save" at bounding box center [515, 376] width 673 height 37
click at [844, 374] on div "Save" at bounding box center [837, 376] width 15 height 8
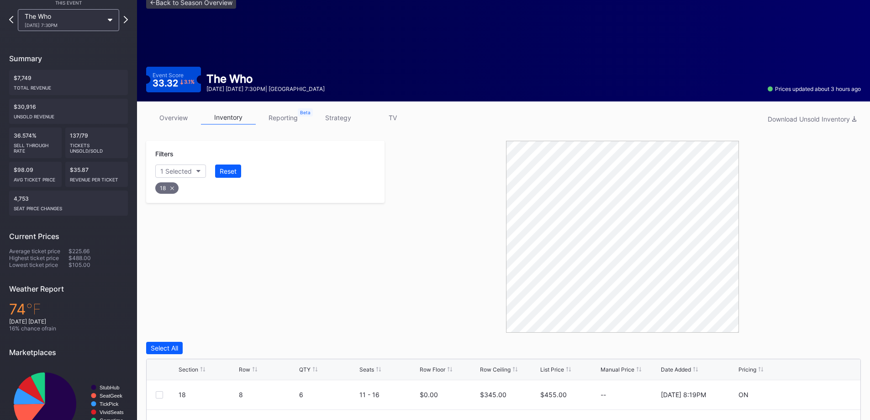
scroll to position [0, 0]
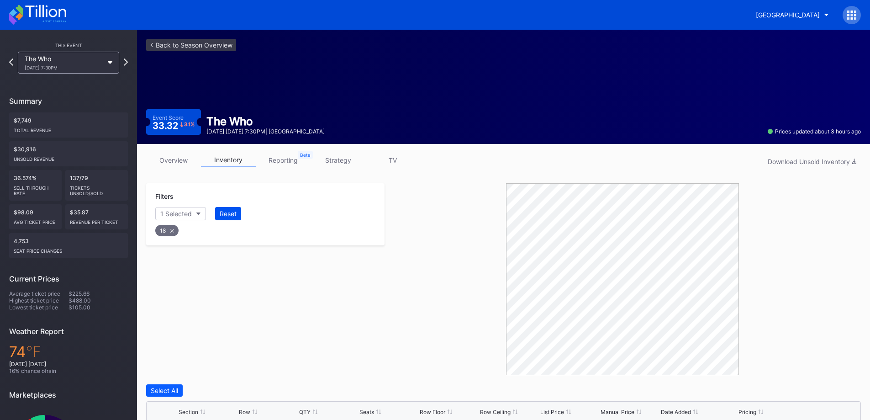
click at [221, 214] on div "Reset" at bounding box center [228, 214] width 17 height 8
click at [192, 218] on button "Section" at bounding box center [176, 213] width 42 height 13
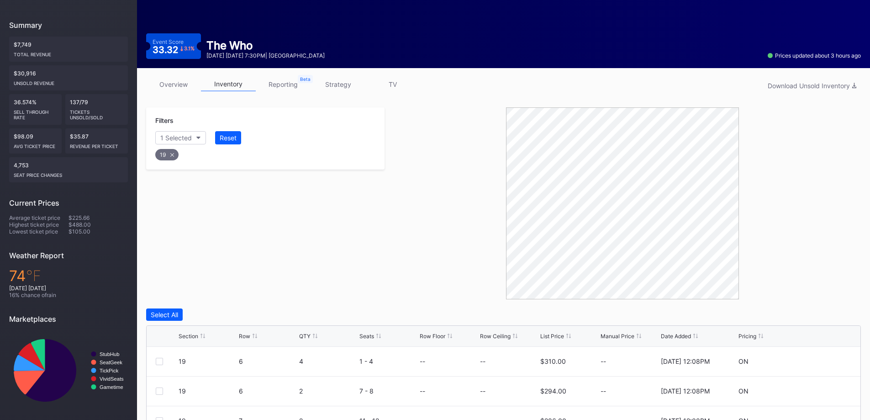
scroll to position [154, 0]
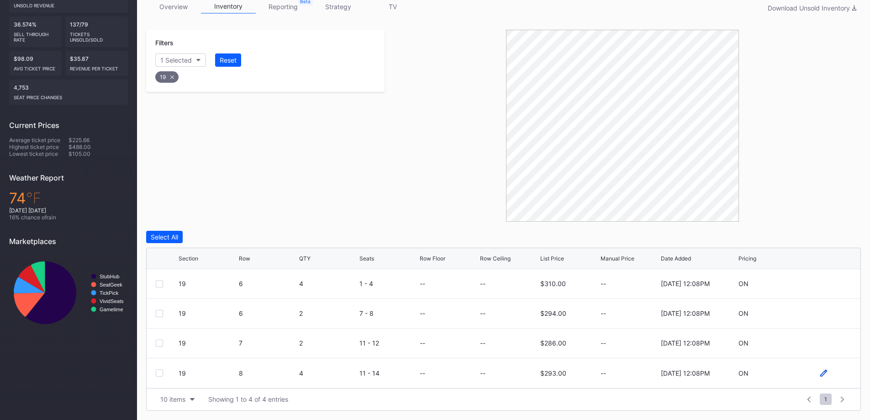
click at [827, 373] on icon at bounding box center [824, 373] width 7 height 7
click at [515, 375] on input at bounding box center [509, 376] width 58 height 17
type input "260"
click at [845, 372] on div "Save" at bounding box center [837, 376] width 15 height 8
click at [825, 340] on icon at bounding box center [824, 343] width 7 height 7
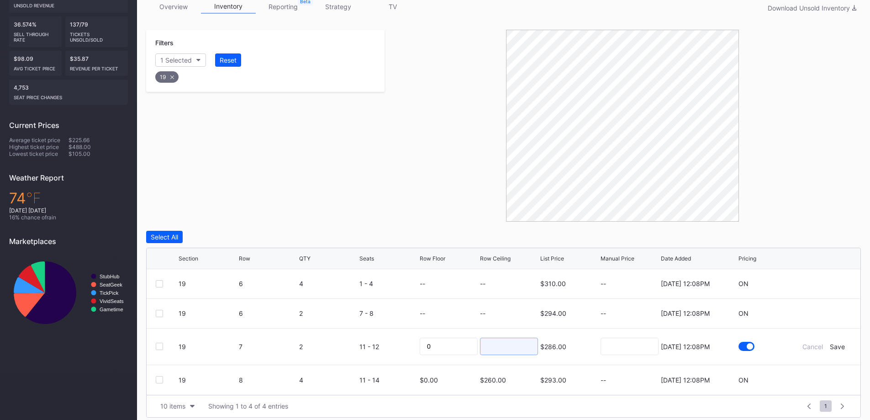
click at [504, 346] on input at bounding box center [509, 346] width 58 height 17
type input "265"
click at [842, 347] on div "Save" at bounding box center [837, 347] width 15 height 8
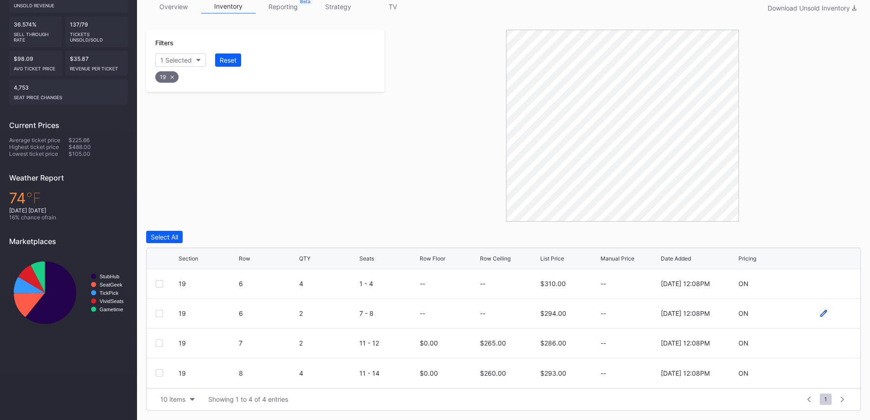
click at [821, 314] on div at bounding box center [824, 313] width 55 height 7
click at [821, 314] on icon at bounding box center [824, 313] width 7 height 7
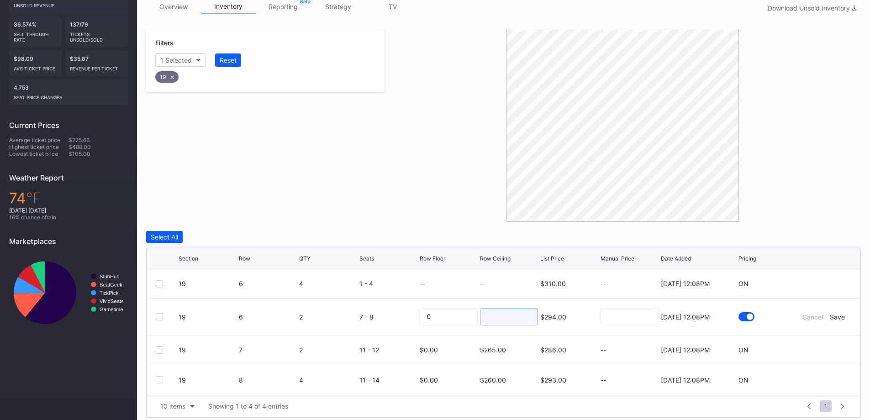
click at [501, 311] on input at bounding box center [509, 316] width 58 height 17
type input "267"
click at [843, 314] on div "Save" at bounding box center [837, 317] width 15 height 8
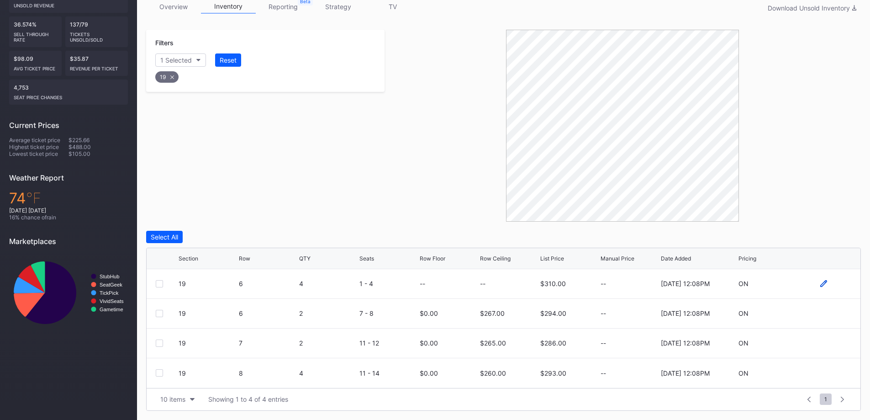
click at [823, 283] on icon at bounding box center [824, 283] width 7 height 7
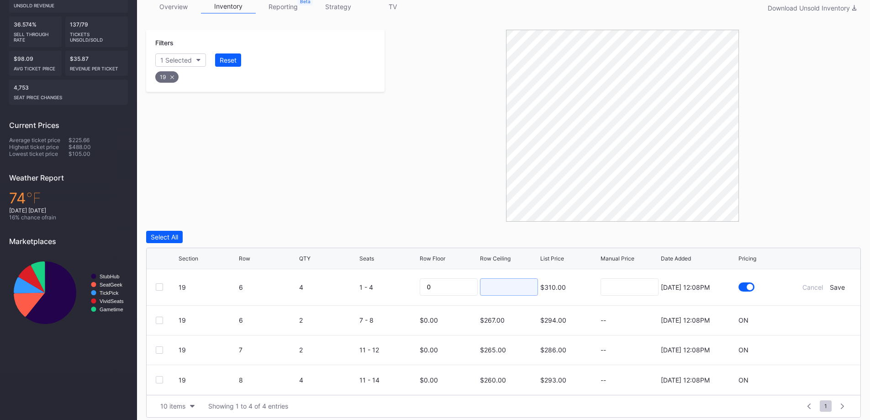
click at [521, 281] on input at bounding box center [509, 286] width 58 height 17
type input "269"
click at [842, 288] on div "Save" at bounding box center [837, 287] width 15 height 8
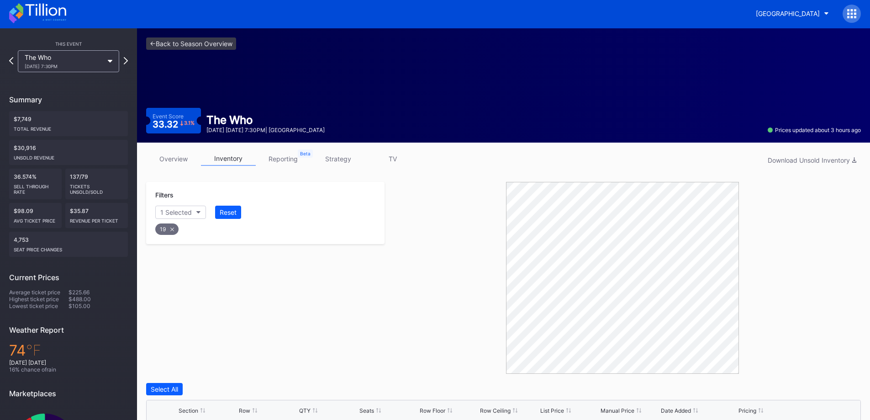
scroll to position [0, 0]
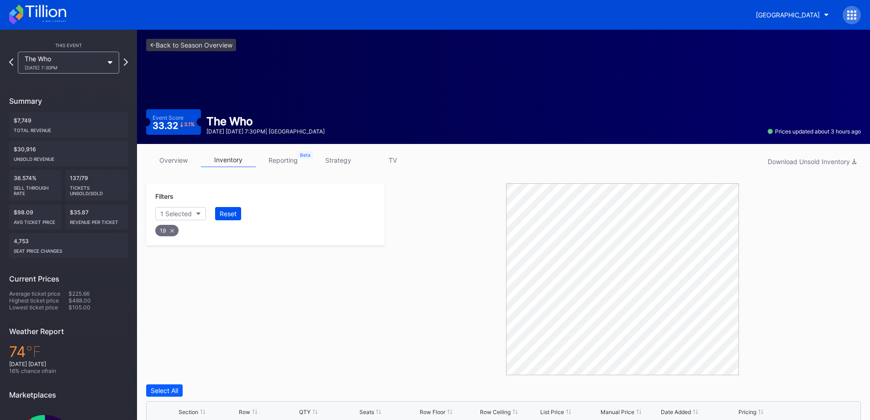
click at [234, 212] on div "Reset" at bounding box center [228, 214] width 17 height 8
click at [183, 217] on button "Section" at bounding box center [176, 213] width 42 height 13
click at [208, 299] on div "32" at bounding box center [208, 298] width 106 height 17
click at [204, 309] on div "34" at bounding box center [208, 315] width 106 height 17
click at [201, 332] on div "36" at bounding box center [208, 332] width 106 height 17
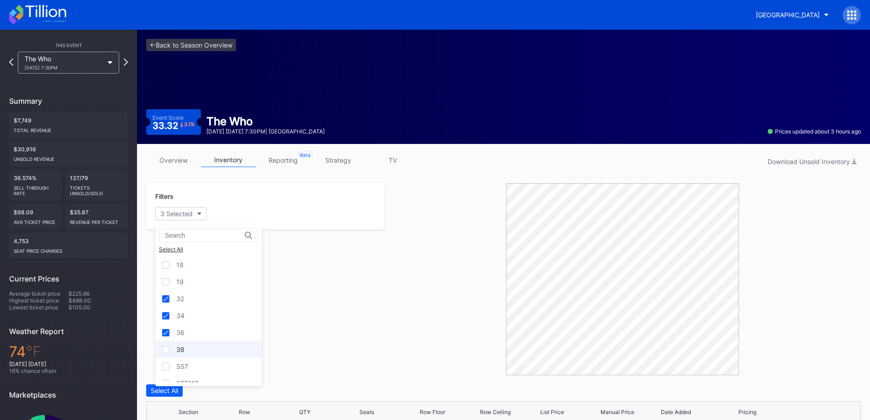
click at [200, 341] on div "38" at bounding box center [208, 349] width 106 height 17
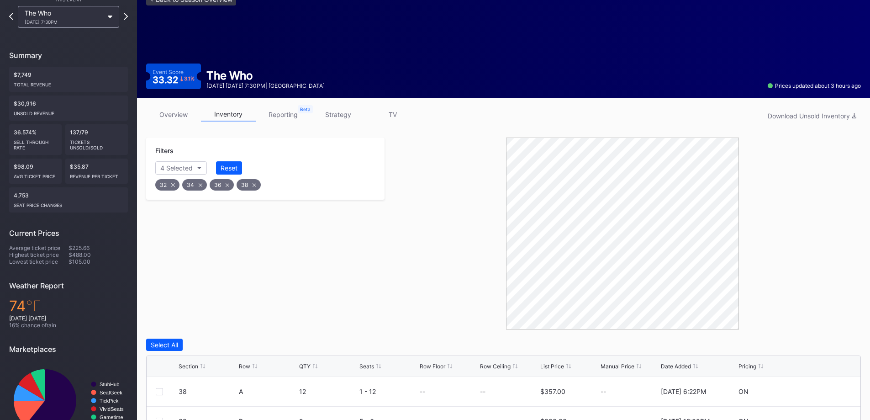
scroll to position [183, 0]
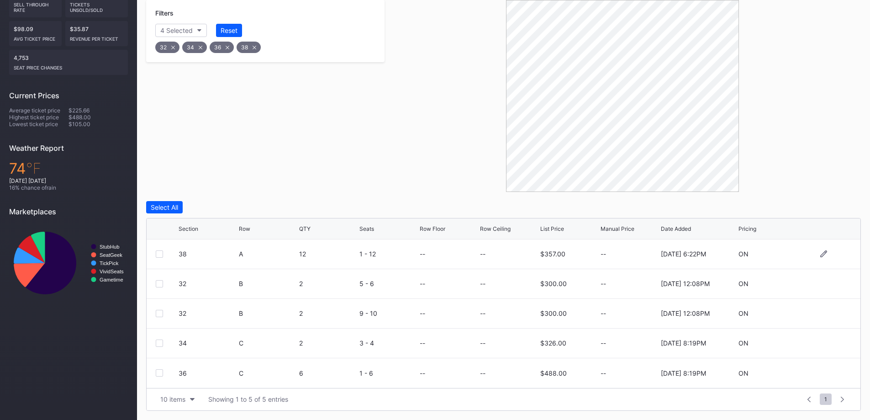
click at [158, 251] on div at bounding box center [159, 253] width 7 height 7
click at [829, 253] on div at bounding box center [824, 253] width 55 height 7
click at [826, 252] on icon at bounding box center [824, 253] width 7 height 7
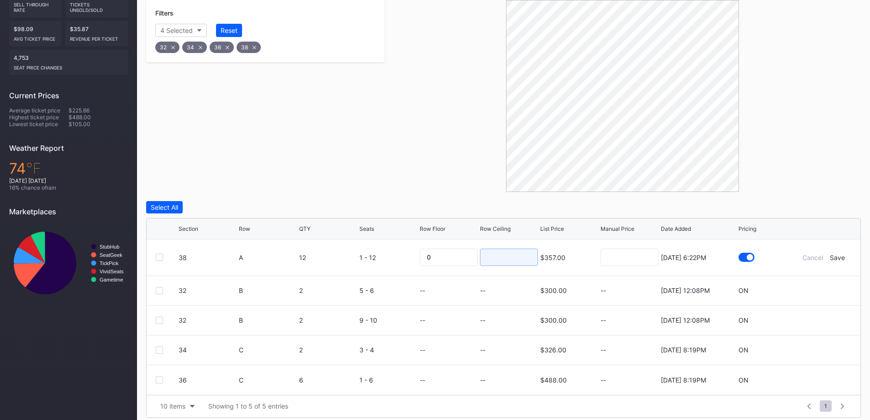
click at [499, 263] on input at bounding box center [509, 257] width 58 height 17
type input "179"
click at [838, 255] on div "Save" at bounding box center [837, 258] width 15 height 8
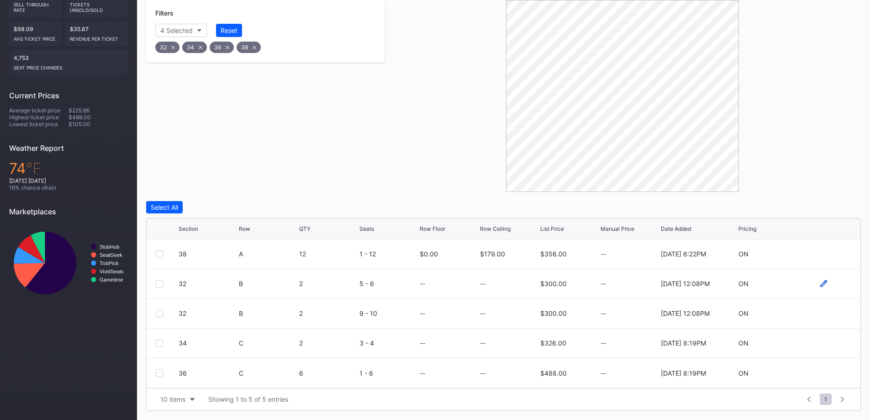
click at [823, 287] on icon at bounding box center [824, 283] width 7 height 7
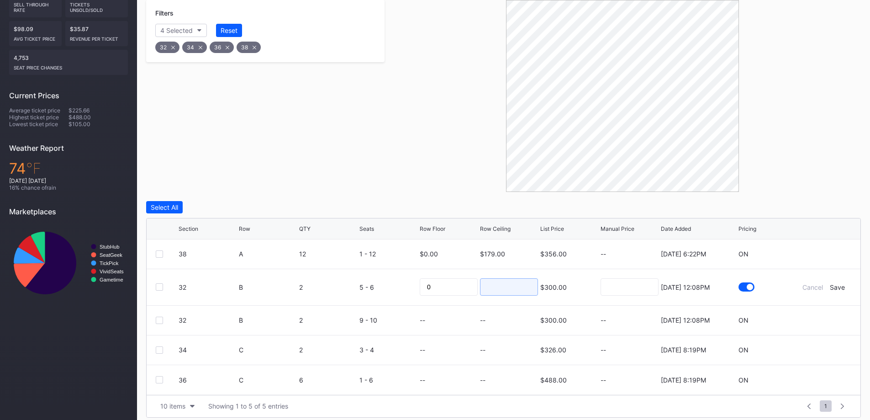
click at [515, 281] on input at bounding box center [509, 286] width 58 height 17
type input "175"
click at [841, 284] on div "Save" at bounding box center [837, 287] width 15 height 8
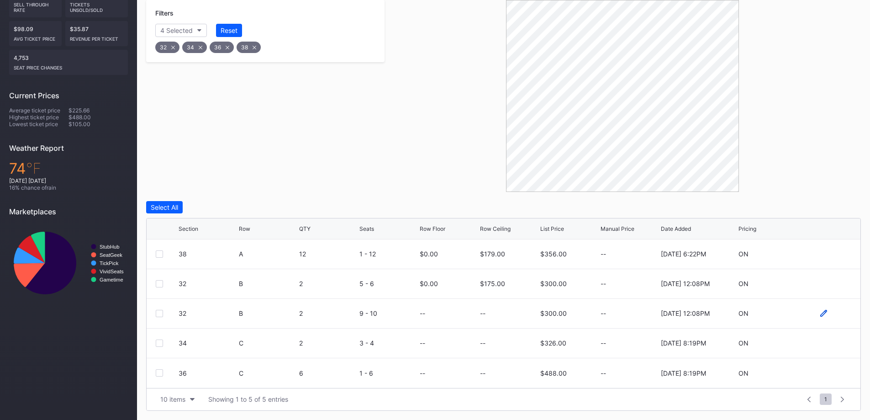
click at [825, 310] on icon at bounding box center [824, 313] width 7 height 7
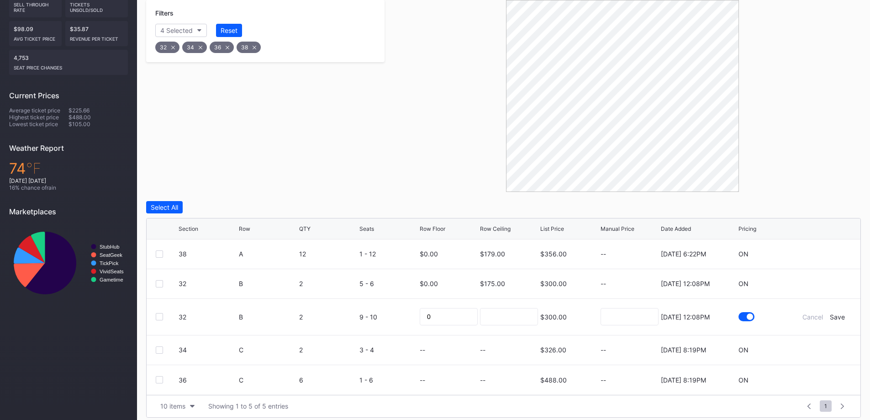
click at [825, 310] on form "32 B 2 9 - 10 0 $300.00 7/24/2025 12:08PM Cancel Save" at bounding box center [515, 317] width 673 height 36
click at [523, 312] on input at bounding box center [509, 316] width 58 height 17
type input "175"
click at [847, 315] on div "Cancel Save" at bounding box center [824, 317] width 55 height 8
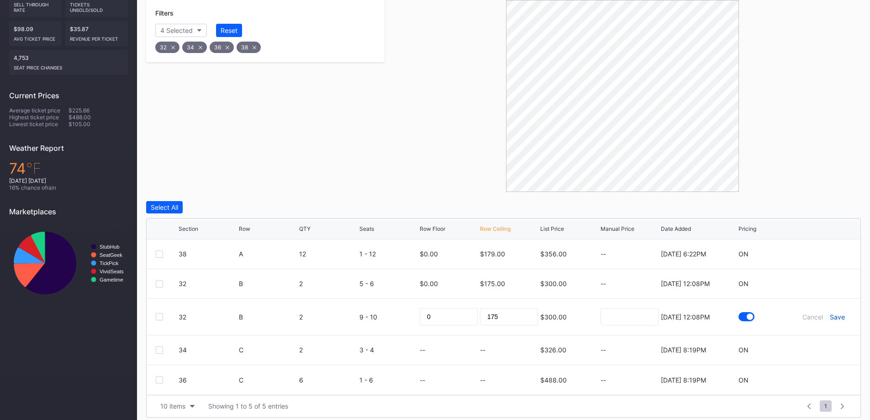
click at [845, 315] on div "Save" at bounding box center [837, 317] width 15 height 8
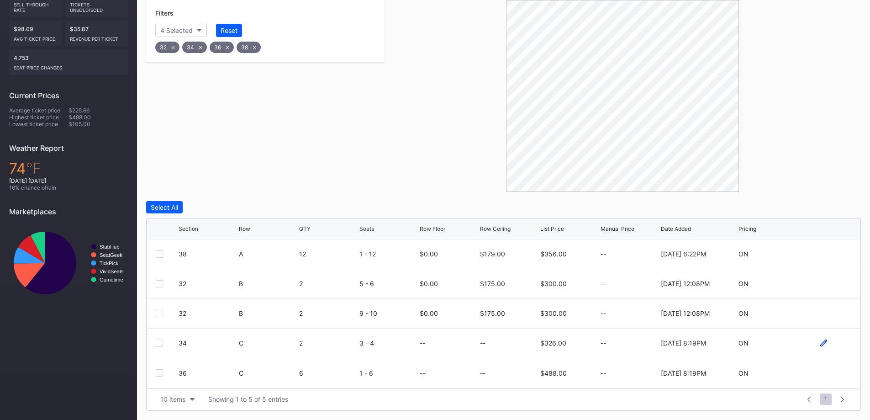
click at [824, 342] on icon at bounding box center [824, 343] width 7 height 7
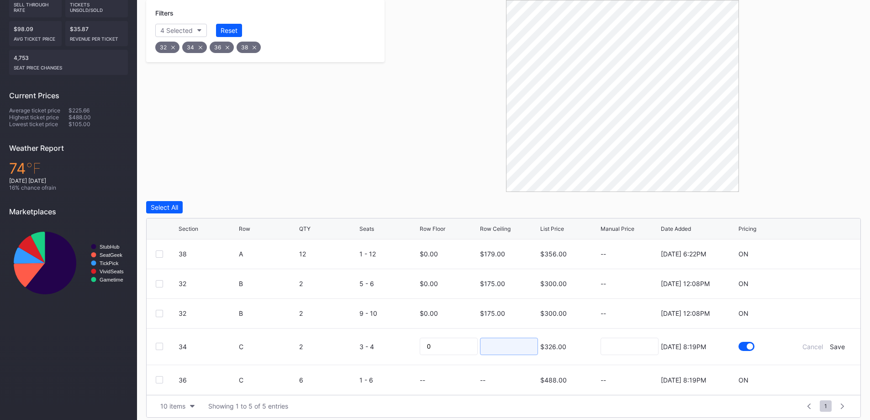
click at [507, 350] on input at bounding box center [509, 346] width 58 height 17
type input "172"
click at [844, 345] on div "Save" at bounding box center [837, 347] width 15 height 8
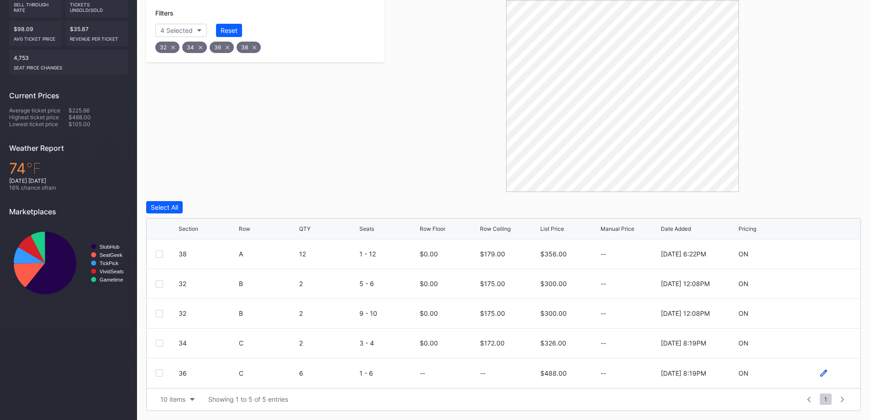
click at [825, 373] on icon at bounding box center [824, 373] width 7 height 7
click at [494, 372] on input at bounding box center [509, 376] width 58 height 17
type input "172"
click at [842, 375] on div "Save" at bounding box center [837, 376] width 15 height 8
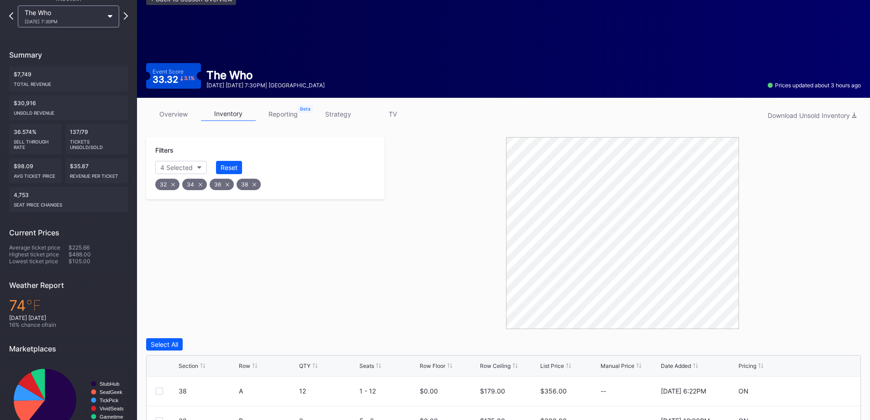
click at [228, 163] on button "Reset" at bounding box center [229, 167] width 26 height 13
click at [174, 171] on div "Section" at bounding box center [171, 168] width 22 height 8
click at [216, 265] on div "STE117" at bounding box center [208, 260] width 106 height 17
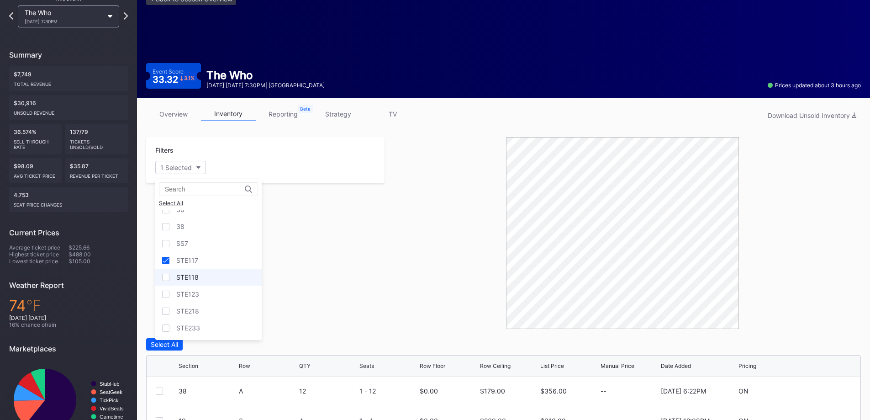
click at [212, 273] on div "STE118" at bounding box center [208, 277] width 106 height 17
click at [210, 300] on div "STE123" at bounding box center [208, 294] width 106 height 17
click at [210, 313] on div "STE218" at bounding box center [208, 311] width 106 height 17
click at [215, 326] on div "STE233" at bounding box center [208, 327] width 106 height 17
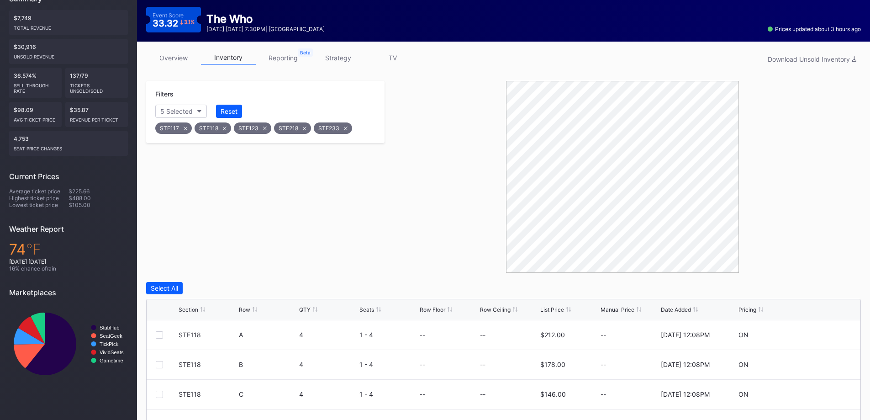
scroll to position [14, 0]
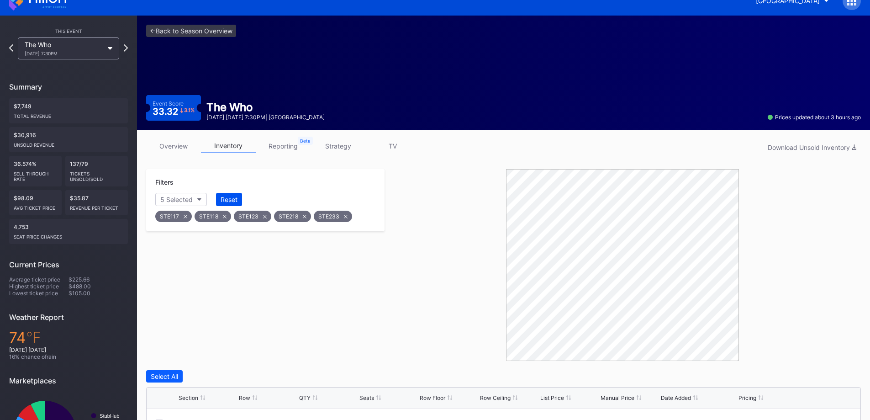
click at [240, 197] on button "Reset" at bounding box center [229, 199] width 26 height 13
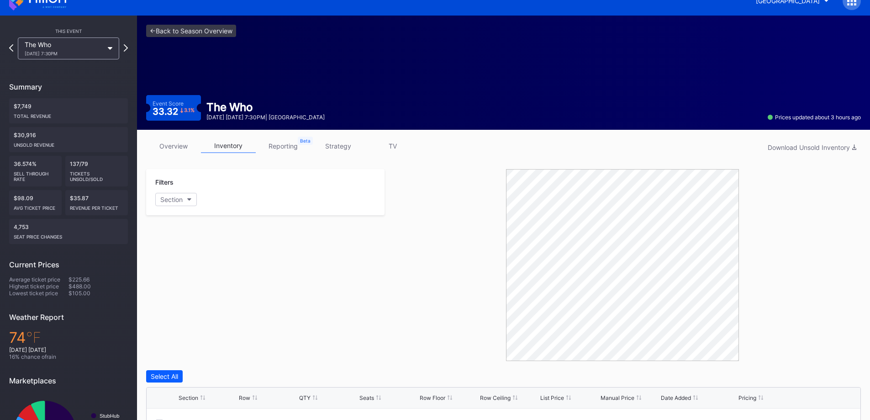
click at [260, 313] on div "Filters Section" at bounding box center [265, 265] width 239 height 192
click at [180, 143] on link "overview" at bounding box center [173, 146] width 55 height 14
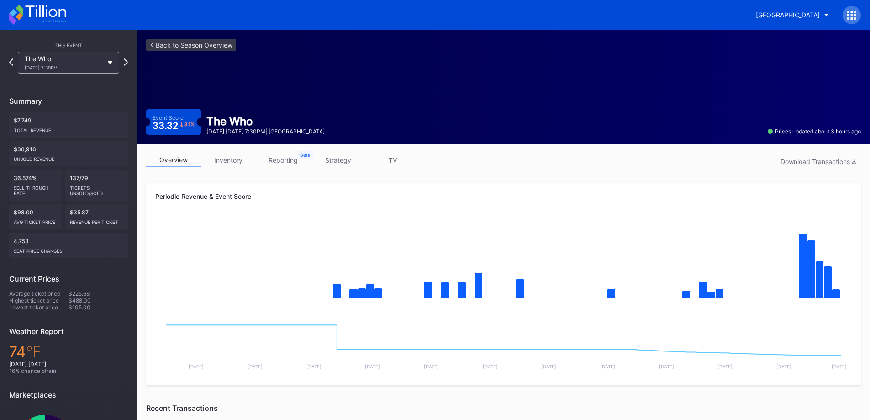
click at [72, 69] on div "[DATE] 7:30PM" at bounding box center [64, 67] width 79 height 5
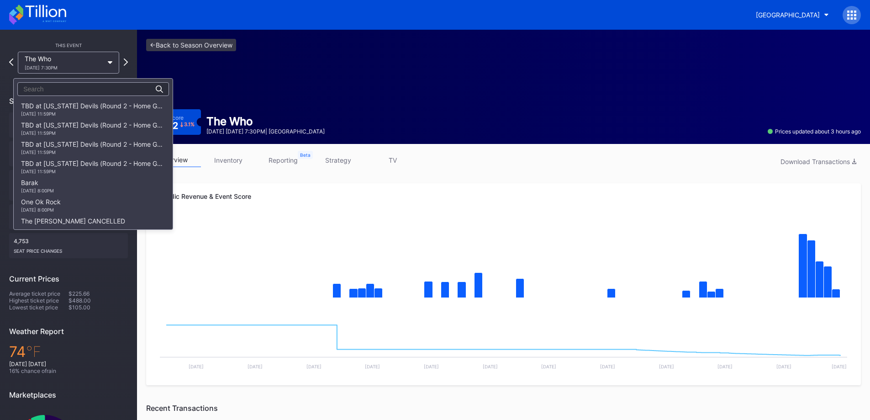
scroll to position [614, 0]
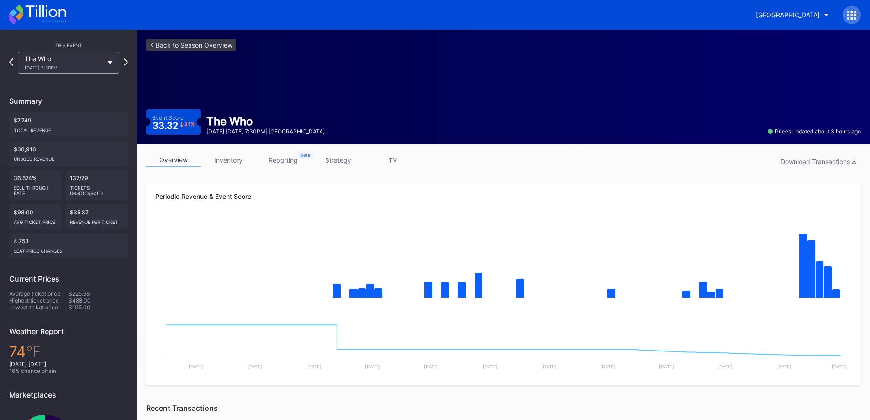
click at [47, 11] on icon at bounding box center [45, 11] width 41 height 12
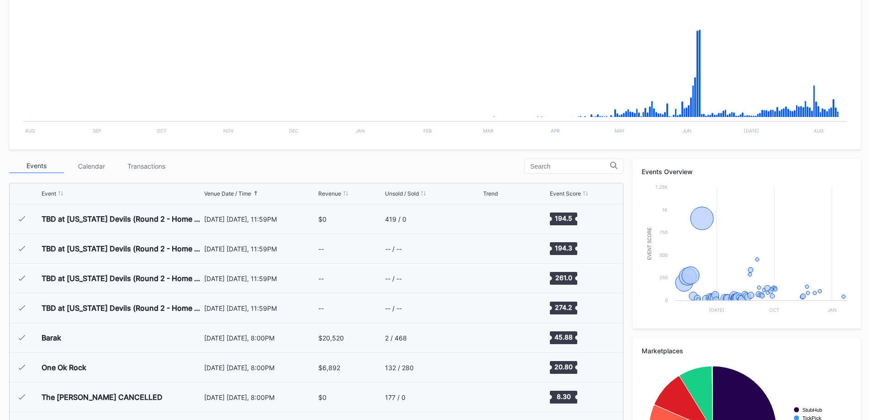
scroll to position [891, 0]
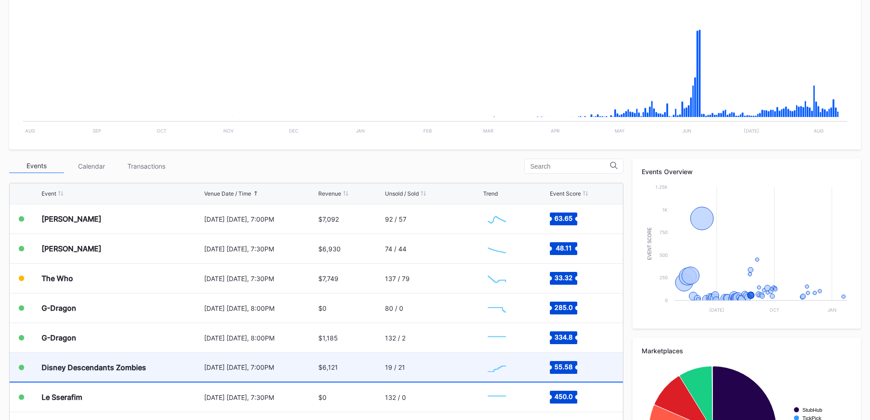
click at [448, 358] on div "19 / 21" at bounding box center [433, 367] width 96 height 29
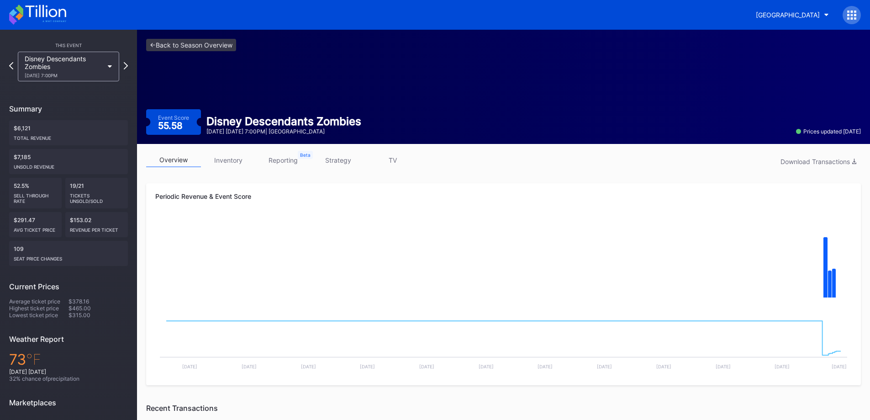
click at [225, 163] on link "inventory" at bounding box center [228, 160] width 55 height 14
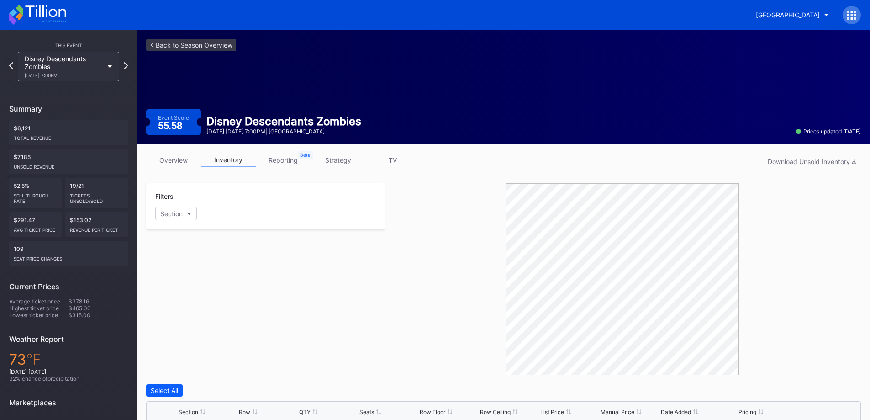
click at [179, 163] on link "overview" at bounding box center [173, 160] width 55 height 14
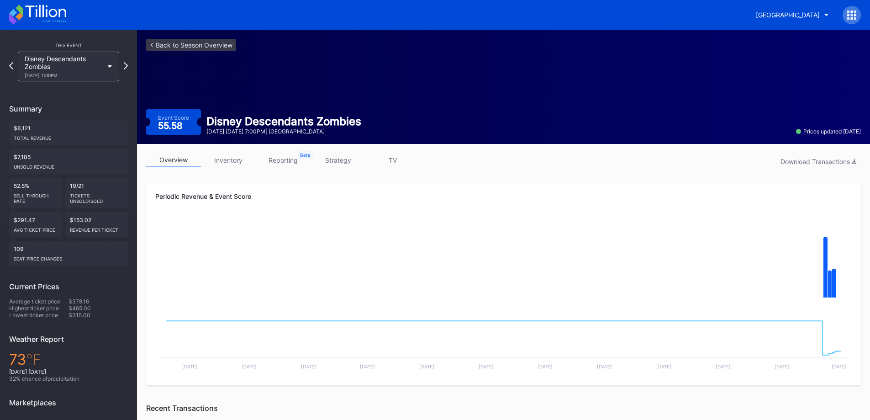
click at [226, 161] on link "inventory" at bounding box center [228, 160] width 55 height 14
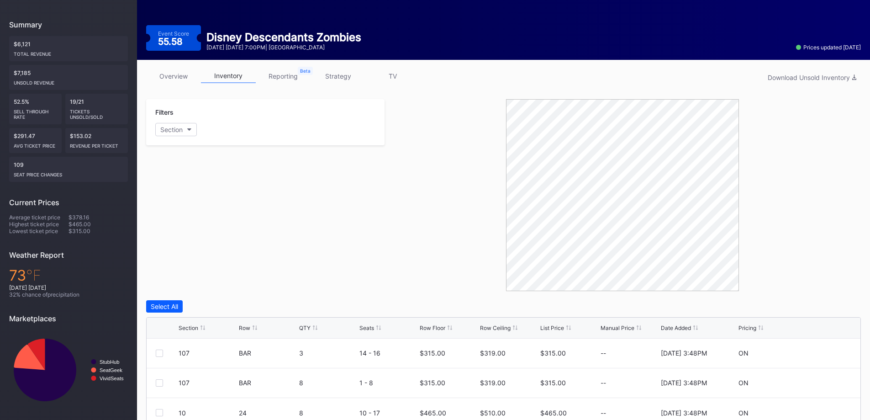
scroll to position [124, 0]
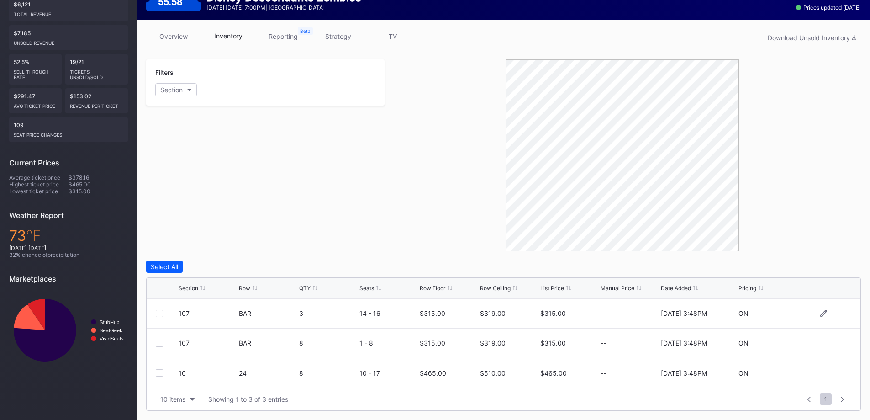
click at [158, 317] on div at bounding box center [159, 313] width 7 height 7
click at [162, 342] on div at bounding box center [159, 343] width 7 height 7
click at [225, 266] on div "Edit 2 Rows" at bounding box center [211, 267] width 35 height 8
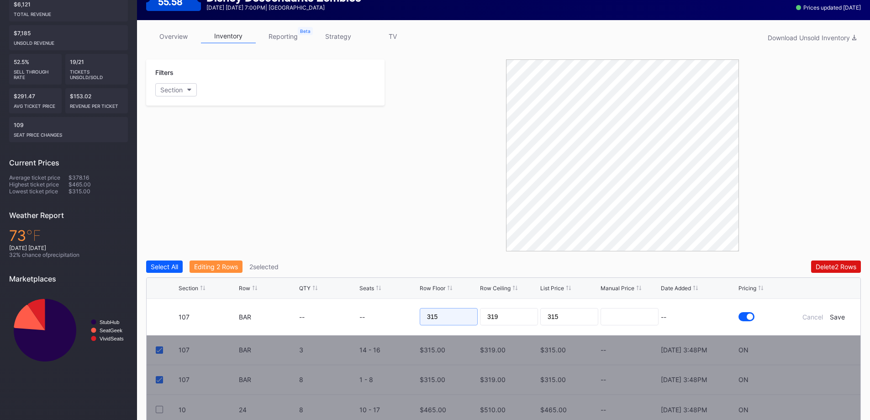
drag, startPoint x: 463, startPoint y: 314, endPoint x: 274, endPoint y: 308, distance: 189.8
click at [274, 308] on form "107 BAR -- -- 315 319 315 -- Cancel Save" at bounding box center [515, 317] width 673 height 36
type input "335"
type input "345"
click at [838, 319] on div "Save" at bounding box center [837, 317] width 15 height 8
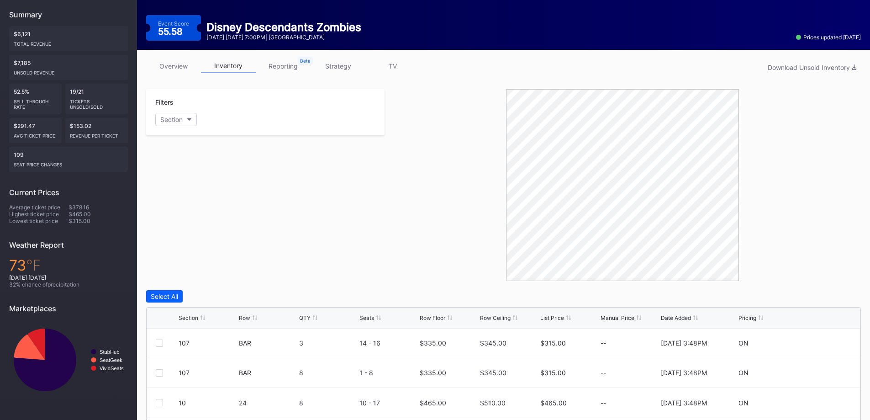
scroll to position [32, 0]
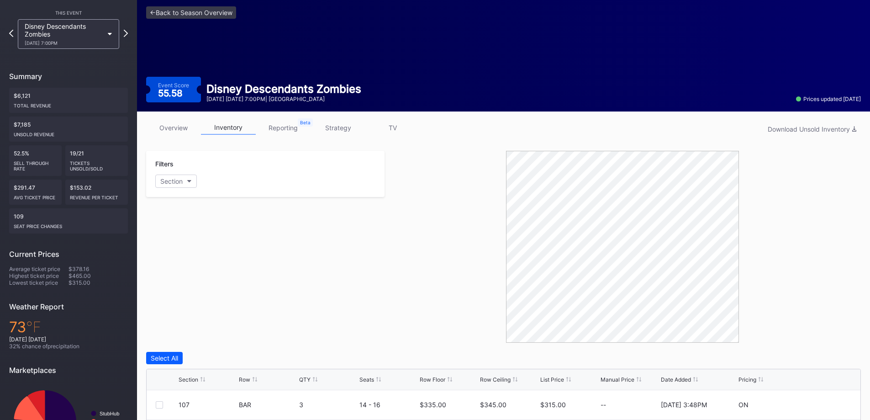
click at [177, 130] on link "overview" at bounding box center [173, 128] width 55 height 14
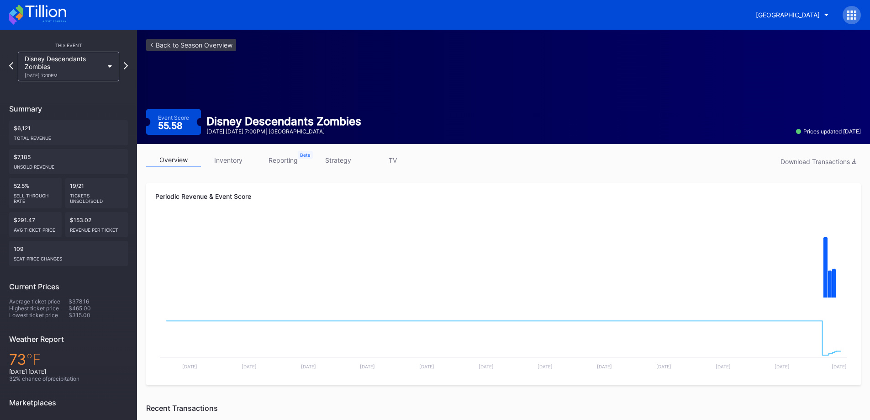
click at [91, 74] on div "[DATE] 7:00PM" at bounding box center [64, 75] width 79 height 5
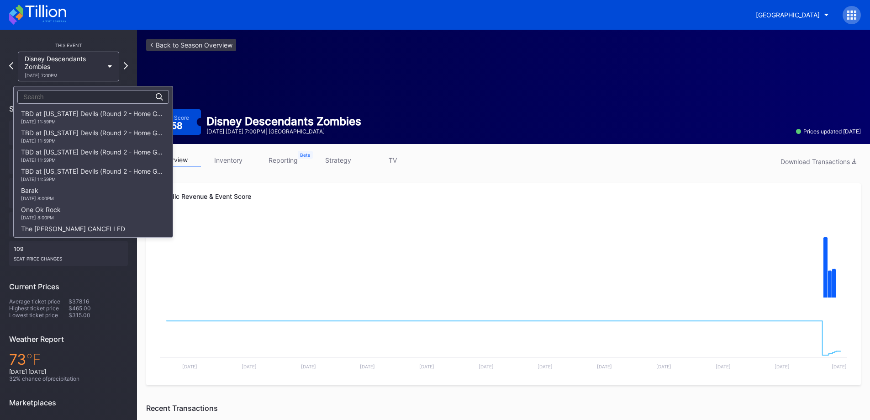
scroll to position [672, 0]
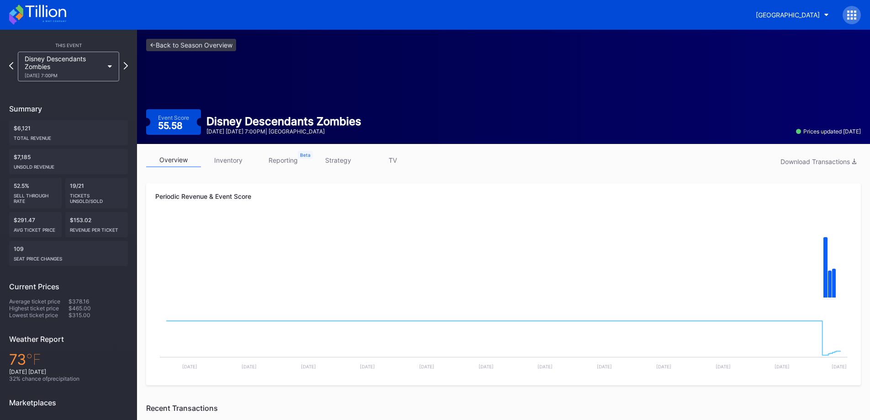
click at [51, 21] on icon at bounding box center [37, 15] width 57 height 20
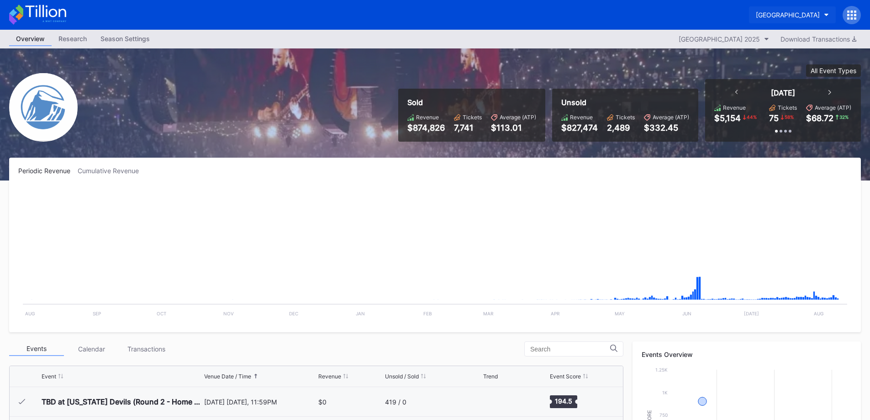
scroll to position [891, 0]
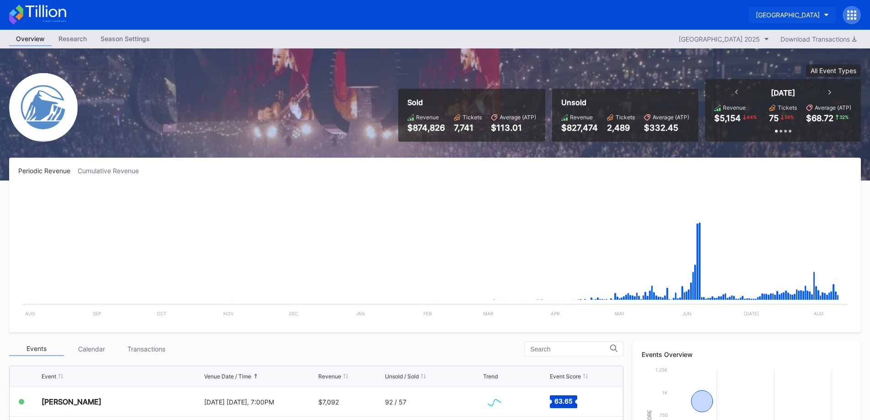
click at [770, 15] on div "[GEOGRAPHIC_DATA]" at bounding box center [788, 15] width 64 height 8
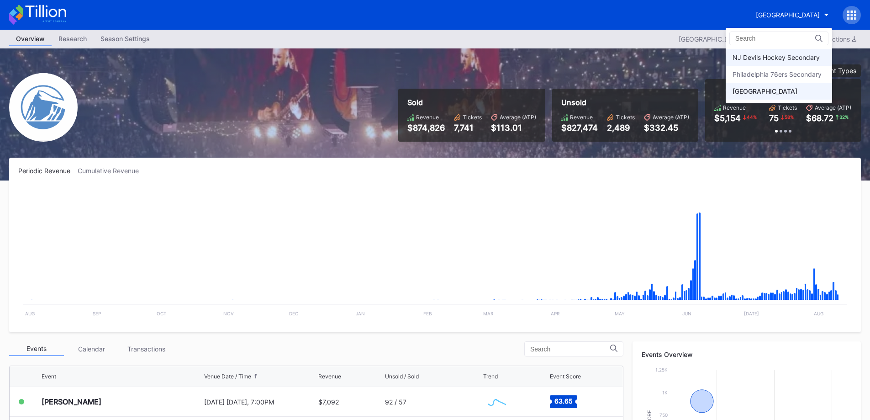
click at [770, 64] on div "NJ Devils Hockey Secondary" at bounding box center [779, 57] width 106 height 17
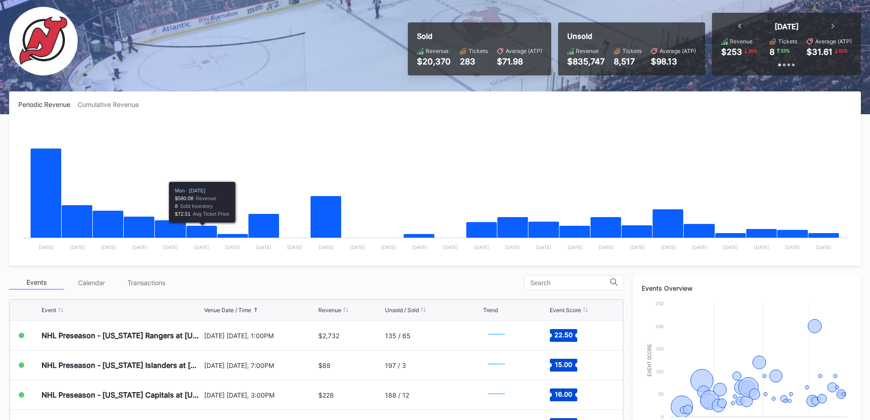
scroll to position [183, 0]
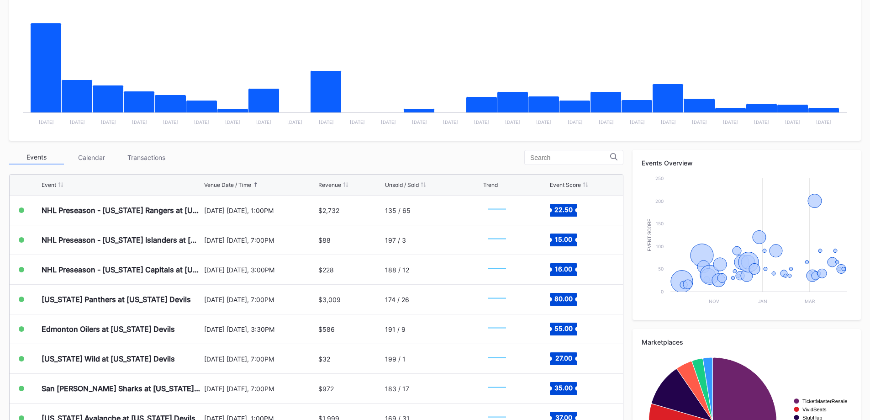
click at [155, 159] on div "Transactions" at bounding box center [146, 157] width 55 height 14
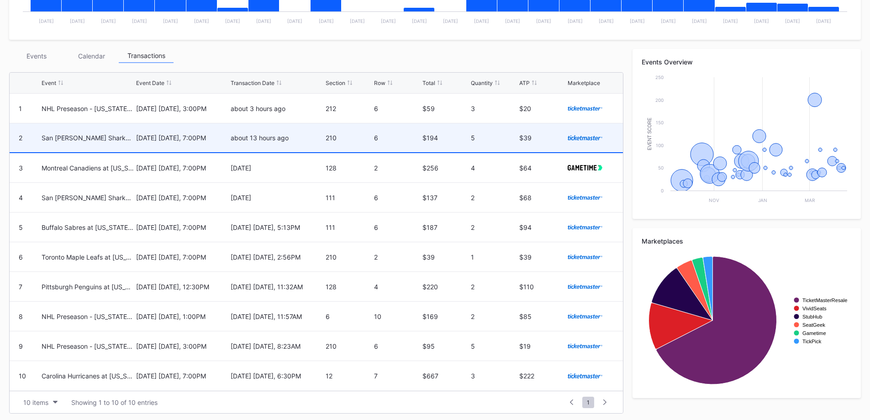
scroll to position [287, 0]
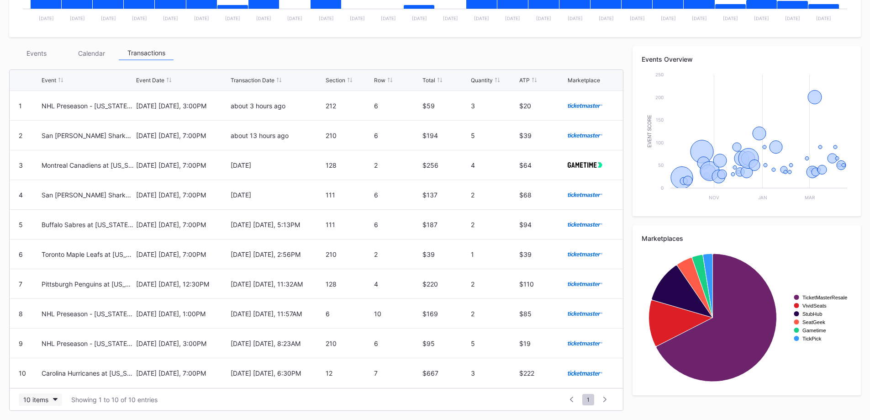
click at [48, 398] on div "10 items" at bounding box center [35, 400] width 25 height 8
click at [42, 380] on div "200 items" at bounding box center [41, 377] width 30 height 8
click at [38, 54] on div "Events" at bounding box center [36, 53] width 55 height 14
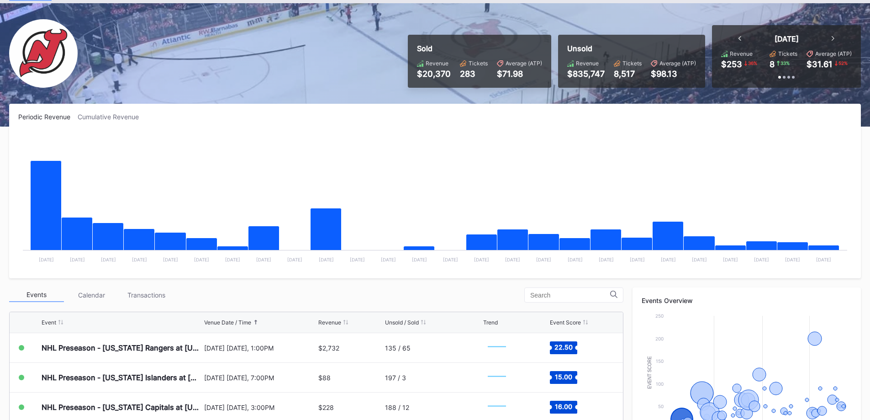
scroll to position [0, 0]
